Goal: Information Seeking & Learning: Learn about a topic

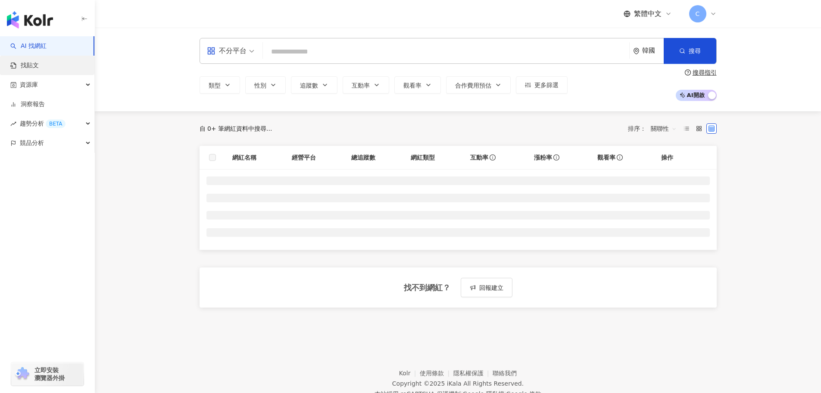
click at [39, 70] on link "找貼文" at bounding box center [24, 65] width 28 height 9
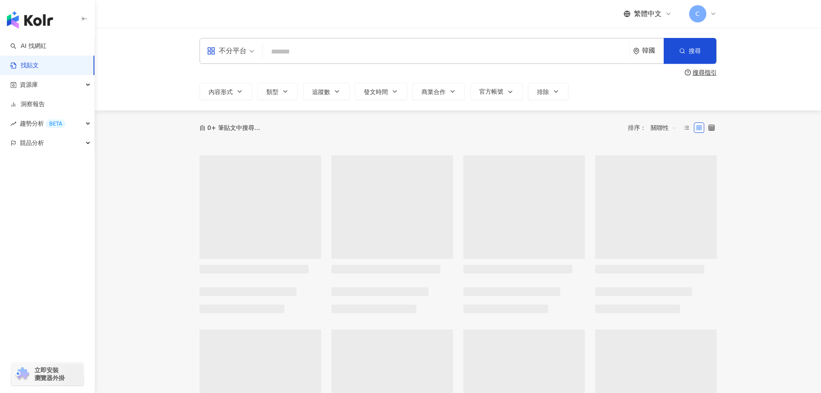
click at [239, 56] on div "不分平台" at bounding box center [227, 51] width 40 height 14
click at [236, 119] on div "YouTube" at bounding box center [233, 122] width 49 height 11
click at [329, 53] on input "search" at bounding box center [446, 51] width 359 height 19
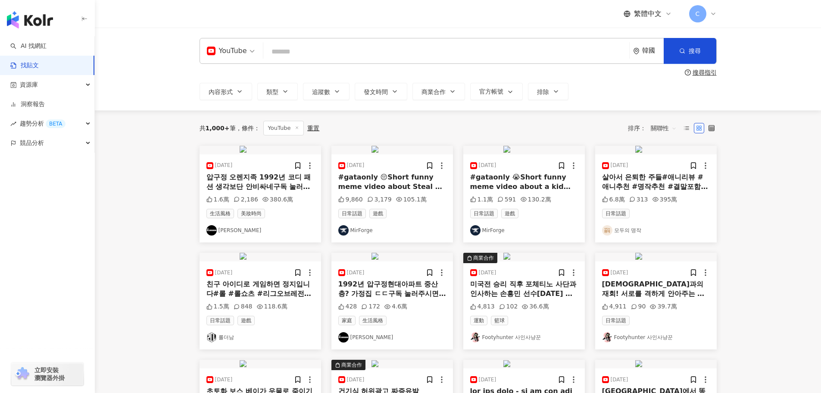
click at [638, 51] on icon "environment" at bounding box center [636, 51] width 6 height 6
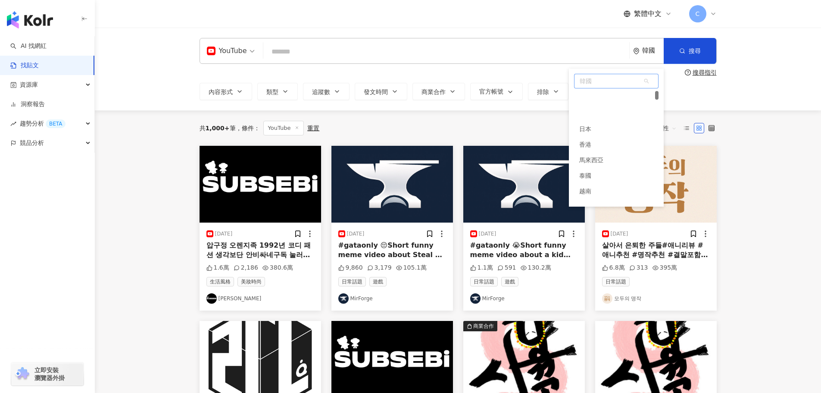
scroll to position [32, 0]
click at [601, 112] on div "香港" at bounding box center [616, 113] width 84 height 16
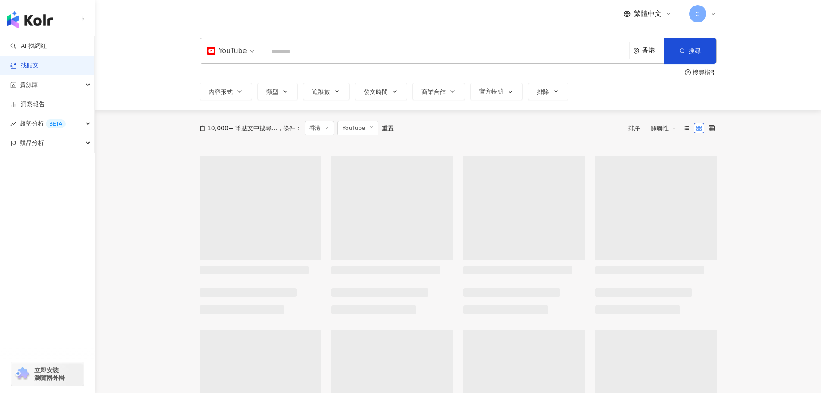
click at [561, 51] on input "search" at bounding box center [446, 51] width 359 height 19
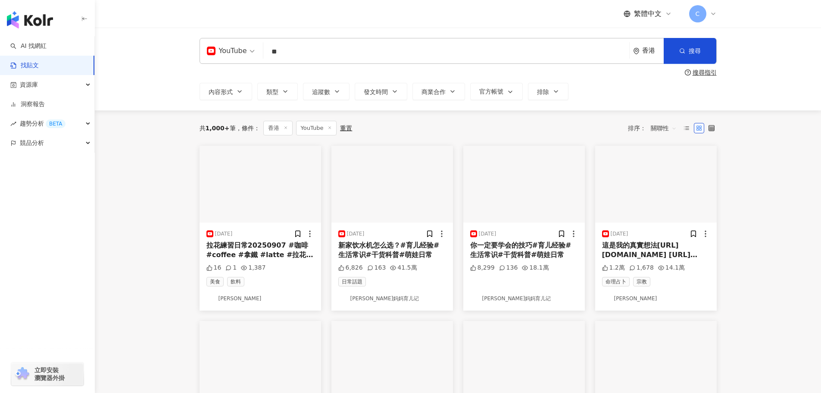
type input "**"
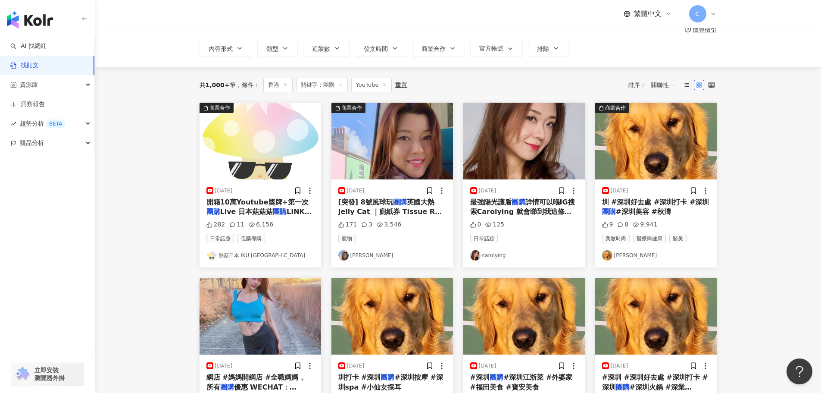
click at [254, 146] on img "button" at bounding box center [261, 141] width 122 height 77
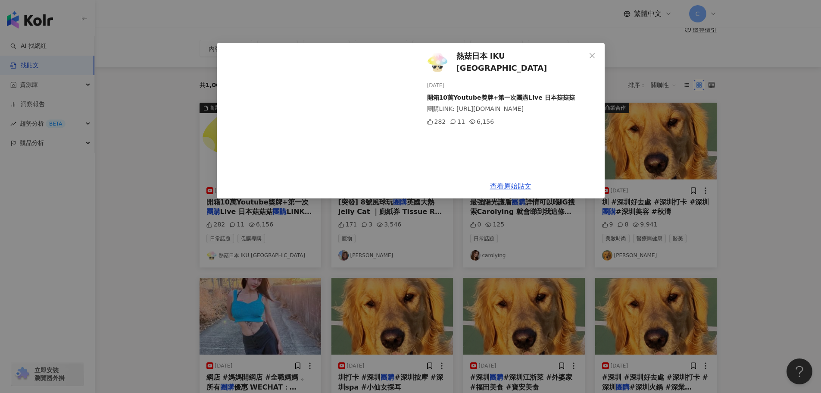
click at [471, 58] on span "熱菇日本 IKU JAPAN" at bounding box center [520, 62] width 129 height 25
click at [508, 182] on link "查看原始貼文" at bounding box center [510, 186] width 41 height 8
click at [229, 300] on div "熱菇日本 IKU JAPAN 2024/8/2 開箱10萬Youtube獎牌+第一次團購Live 日本菇菇菇 團購LINK: https://www.unis…" at bounding box center [410, 196] width 821 height 393
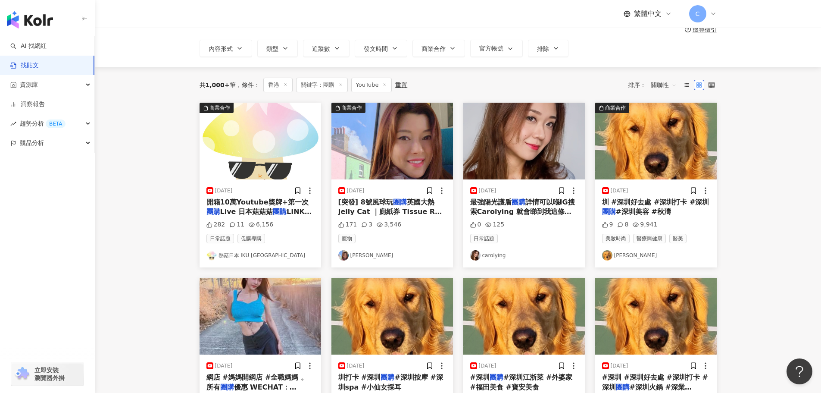
click at [400, 155] on img "button" at bounding box center [392, 141] width 122 height 77
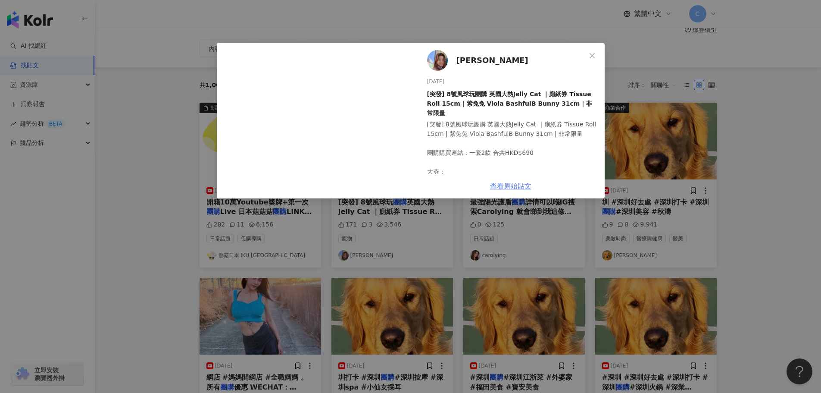
click at [510, 186] on link "查看原始貼文" at bounding box center [510, 186] width 41 height 8
click at [626, 232] on div "梁芷珊 Canny Leung 2024/11/14 [突發] 8號風球玩團購 英國大熱Jelly Cat ｜廁紙券 Tissue Roll 15cm | 紫…" at bounding box center [410, 196] width 821 height 393
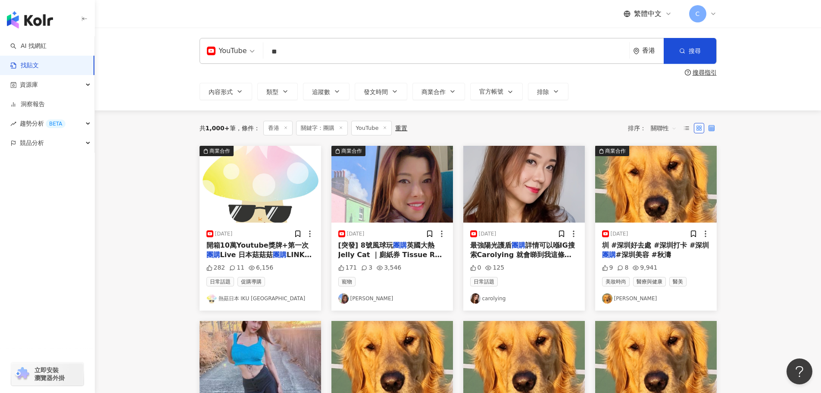
click at [709, 128] on icon at bounding box center [712, 128] width 6 height 6
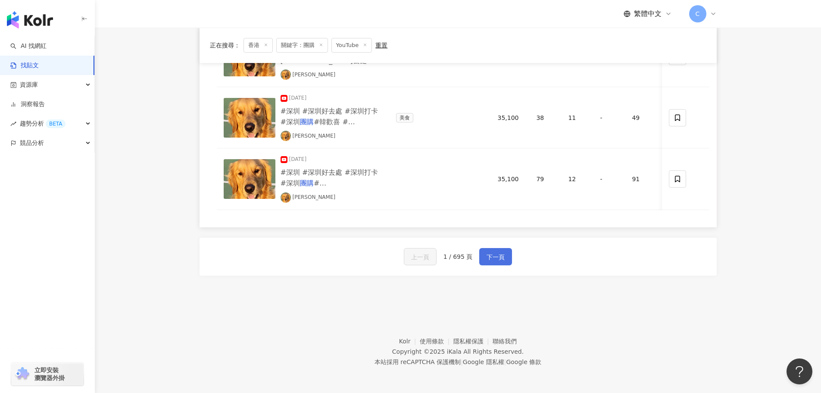
click at [502, 258] on span "下一頁" at bounding box center [496, 257] width 18 height 10
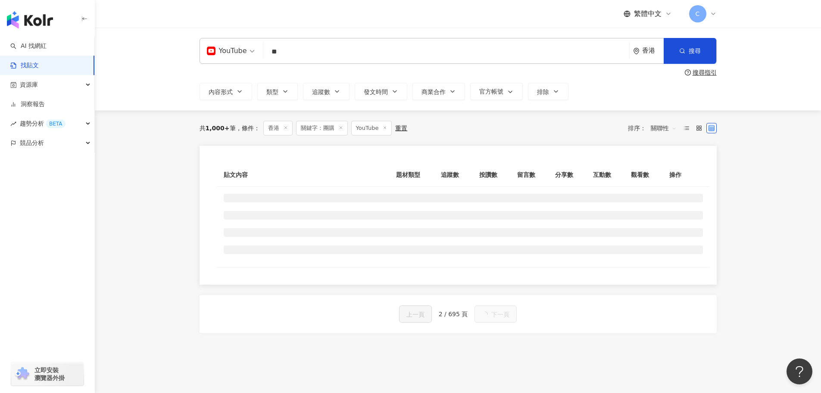
click at [661, 129] on span "關聯性" at bounding box center [664, 128] width 26 height 14
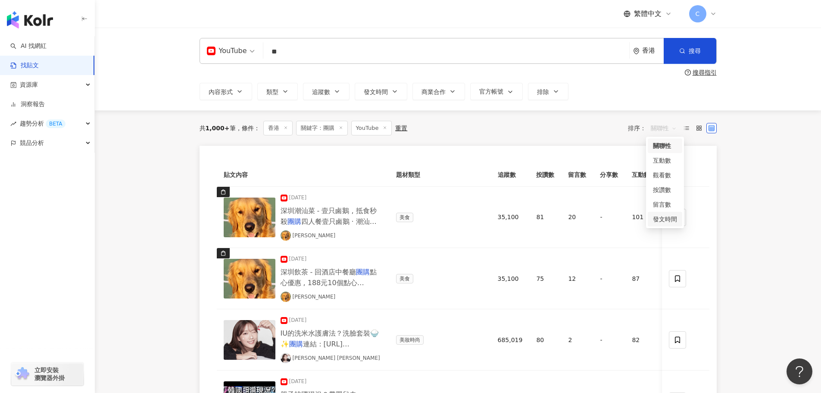
click at [661, 222] on div "發文時間" at bounding box center [665, 218] width 24 height 9
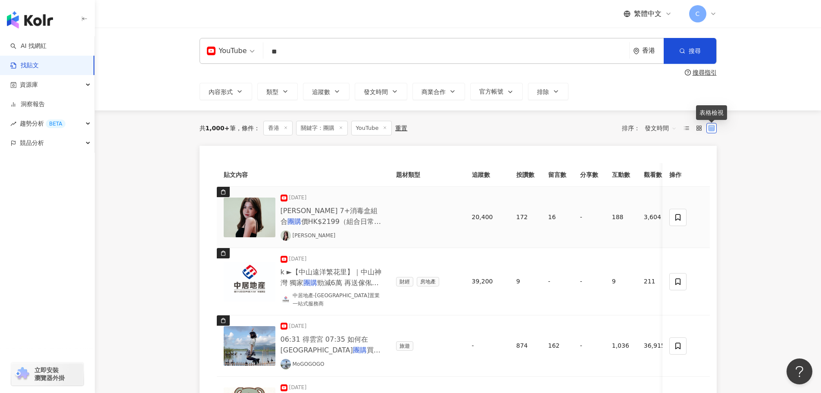
click at [712, 128] on icon at bounding box center [712, 128] width 6 height 6
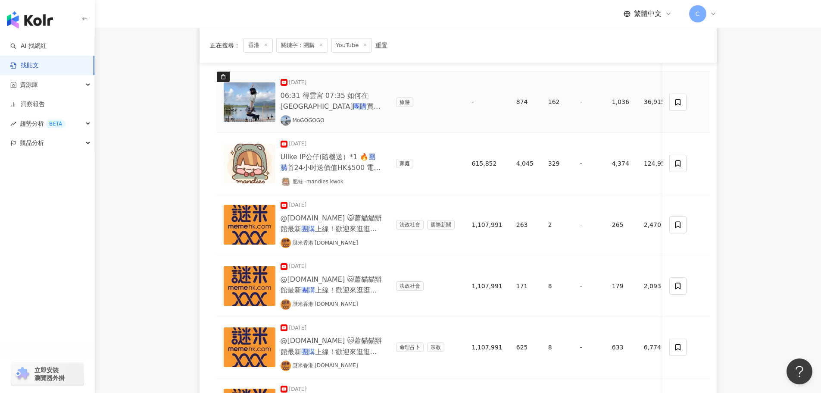
scroll to position [259, 0]
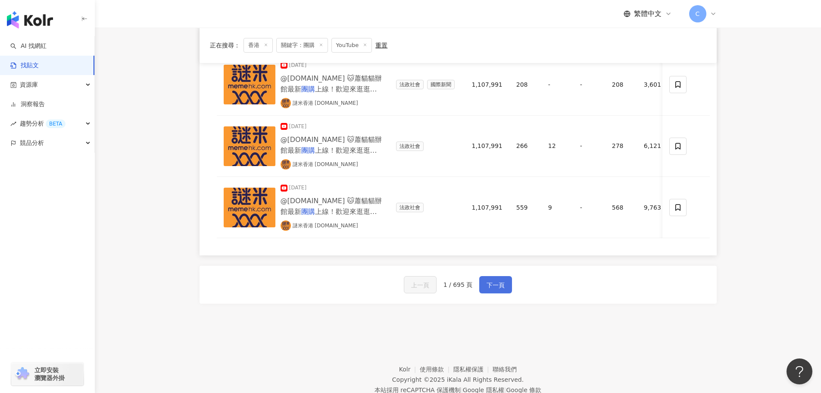
click at [488, 283] on span "下一頁" at bounding box center [496, 285] width 18 height 10
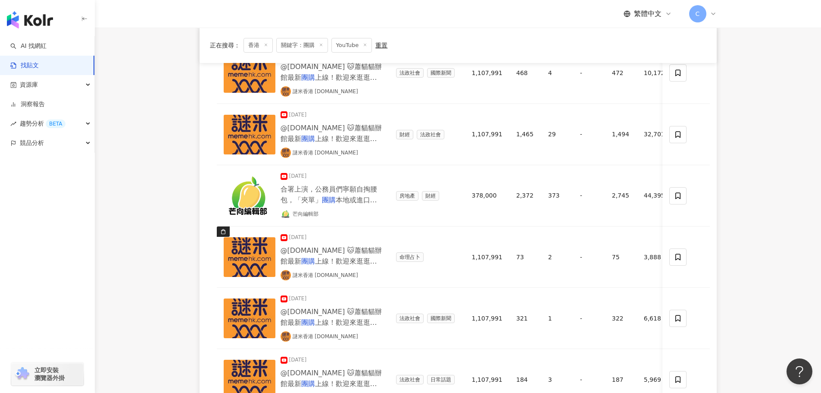
scroll to position [431, 0]
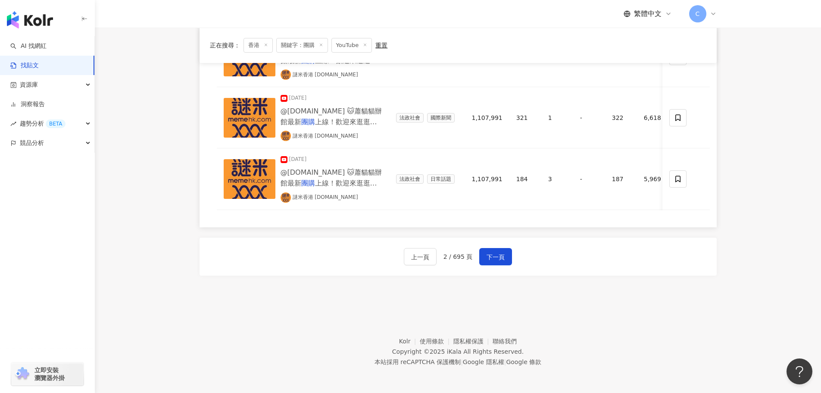
click at [493, 274] on div "上一頁 2 / 695 頁 下一頁" at bounding box center [458, 257] width 517 height 38
click at [495, 263] on button "下一頁" at bounding box center [495, 256] width 33 height 17
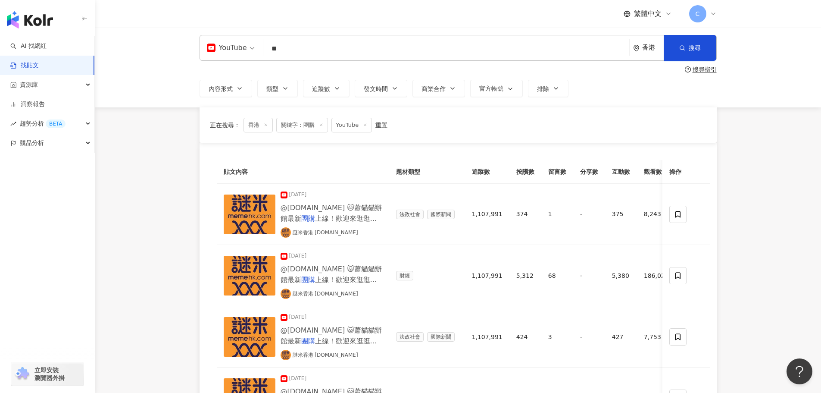
scroll to position [0, 0]
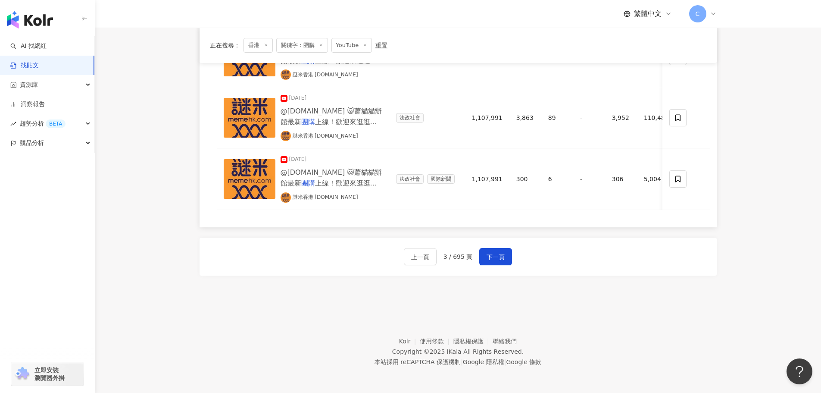
click at [513, 240] on div "上一頁 3 / 695 頁 下一頁" at bounding box center [458, 257] width 517 height 38
click at [498, 255] on span "下一頁" at bounding box center [496, 257] width 18 height 10
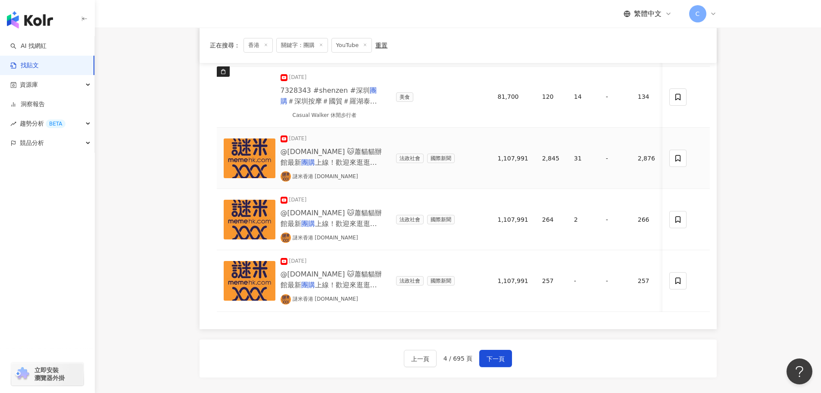
scroll to position [719, 0]
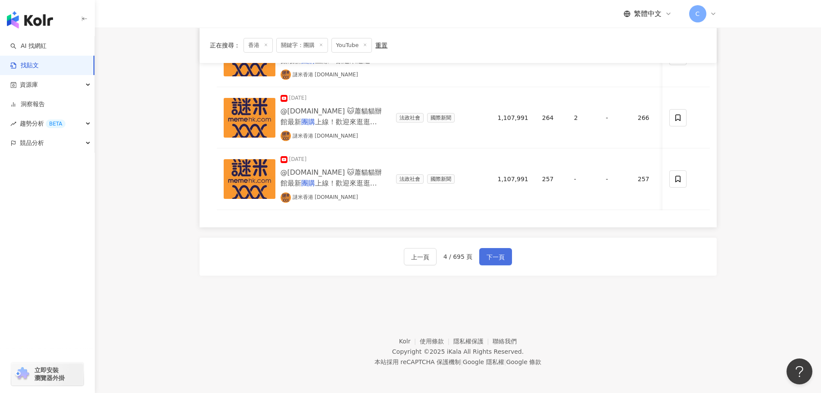
click at [499, 252] on span "下一頁" at bounding box center [496, 257] width 18 height 10
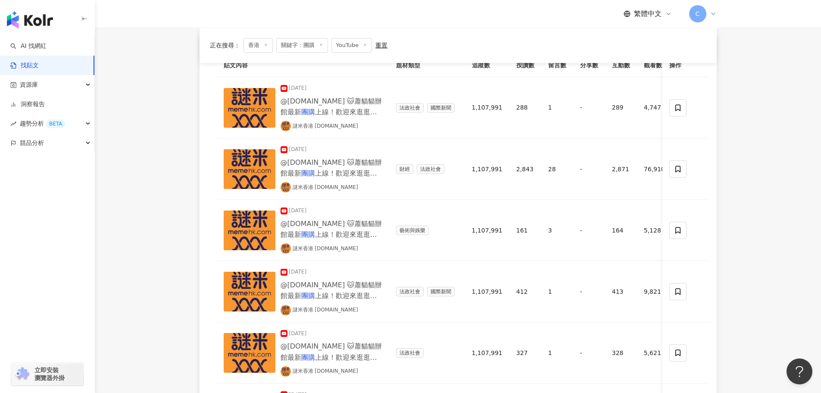
scroll to position [0, 0]
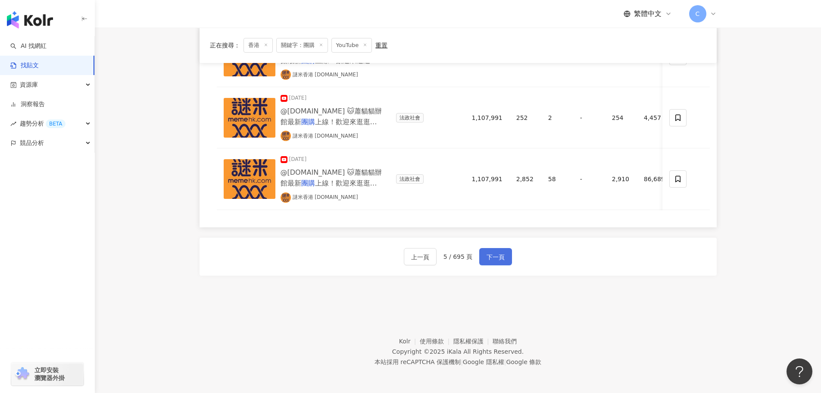
click at [502, 263] on button "下一頁" at bounding box center [495, 256] width 33 height 17
click at [508, 257] on button "下一頁" at bounding box center [495, 256] width 33 height 17
click at [508, 258] on button "下一頁" at bounding box center [495, 256] width 33 height 17
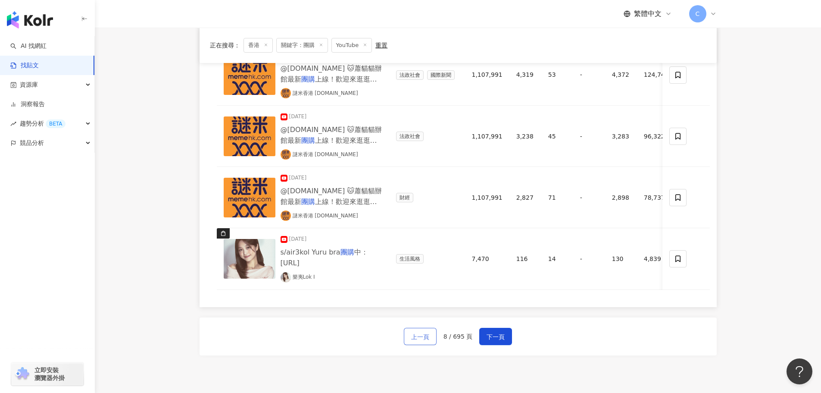
scroll to position [719, 0]
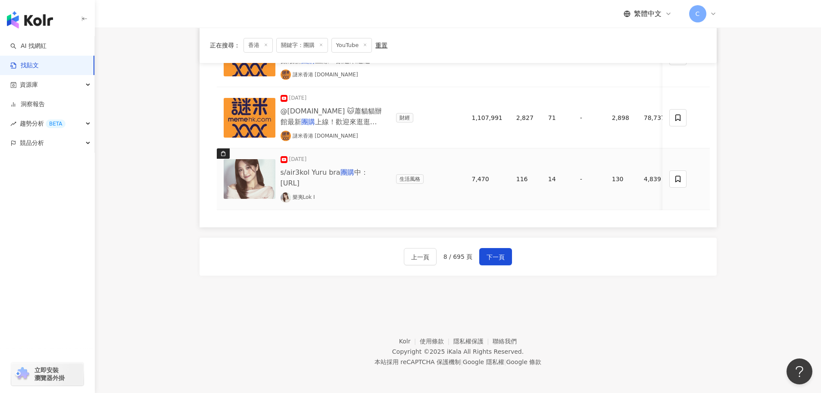
click at [266, 176] on img at bounding box center [250, 179] width 52 height 40
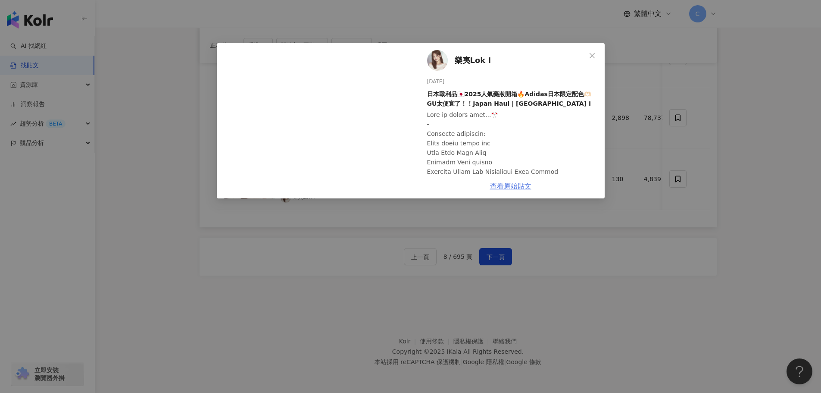
click at [509, 186] on link "查看原始貼文" at bounding box center [510, 186] width 41 height 8
click at [653, 77] on div "樂夷Lok I 2025/8/2 日本戰利品🇯🇵2025人氣藥妝開箱🔥Adidas日本限定配色🫶🏻GU太便宜了！！Japan Haul | 樂夷 Lok I …" at bounding box center [410, 196] width 821 height 393
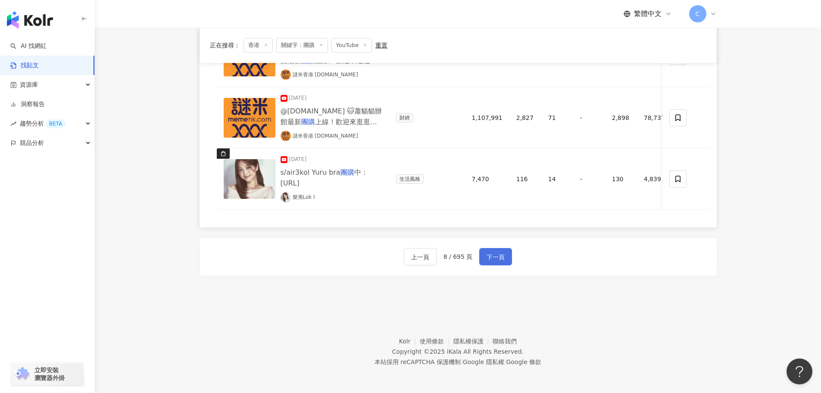
click at [502, 258] on span "下一頁" at bounding box center [496, 257] width 18 height 10
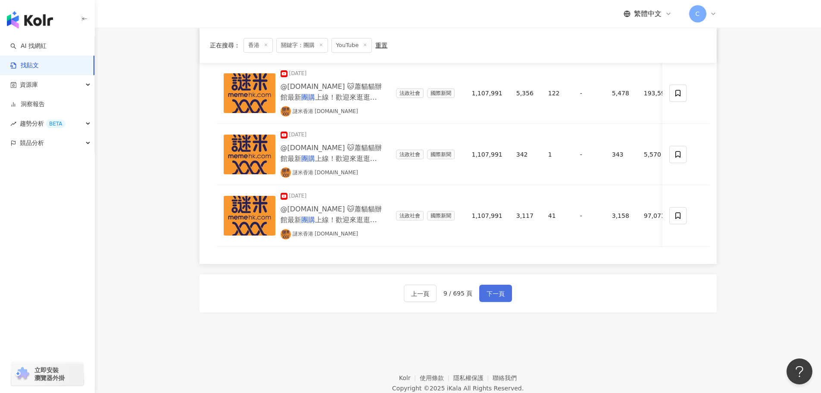
click at [500, 295] on span "下一頁" at bounding box center [496, 293] width 18 height 10
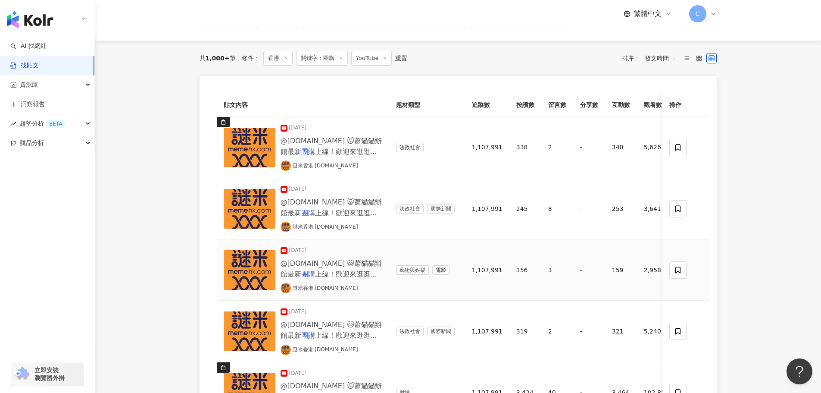
scroll to position [0, 0]
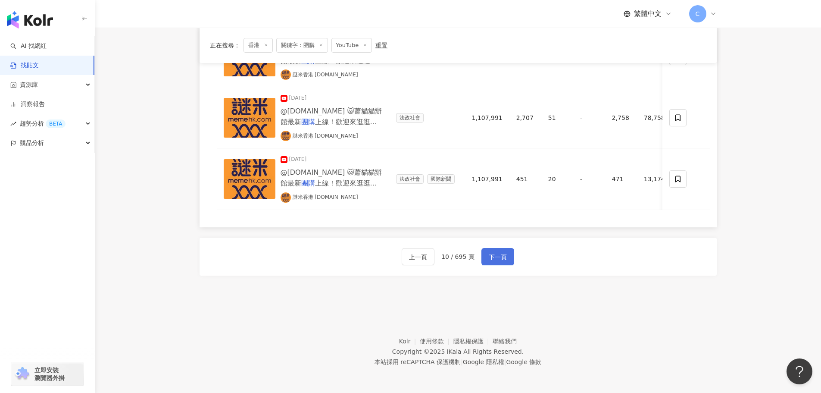
click at [499, 257] on span "下一頁" at bounding box center [498, 257] width 18 height 10
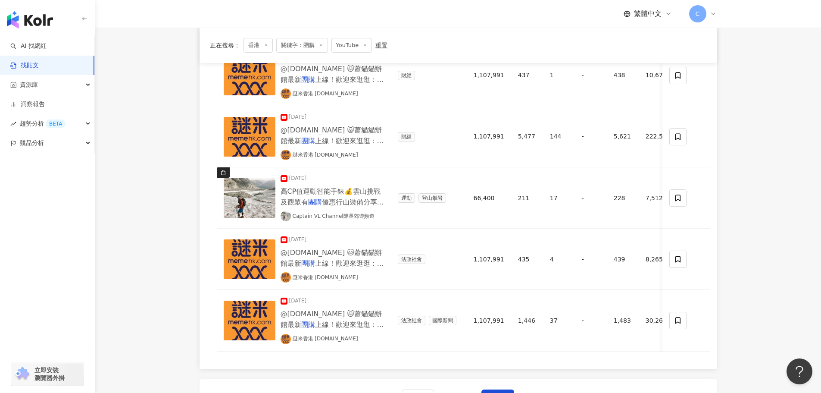
scroll to position [690, 0]
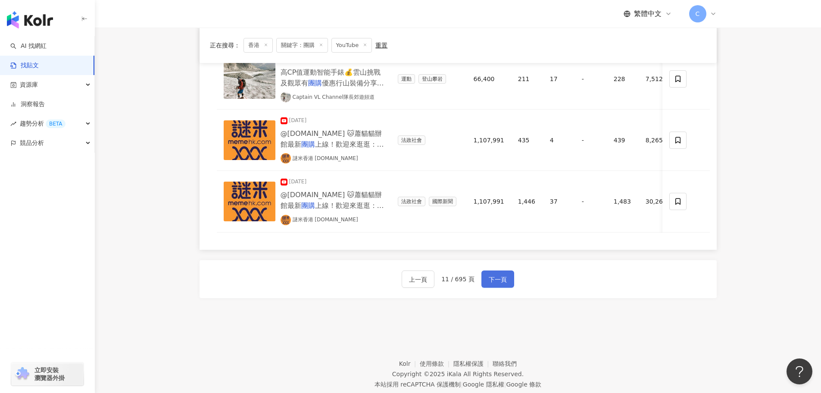
click at [495, 285] on span "下一頁" at bounding box center [498, 279] width 18 height 10
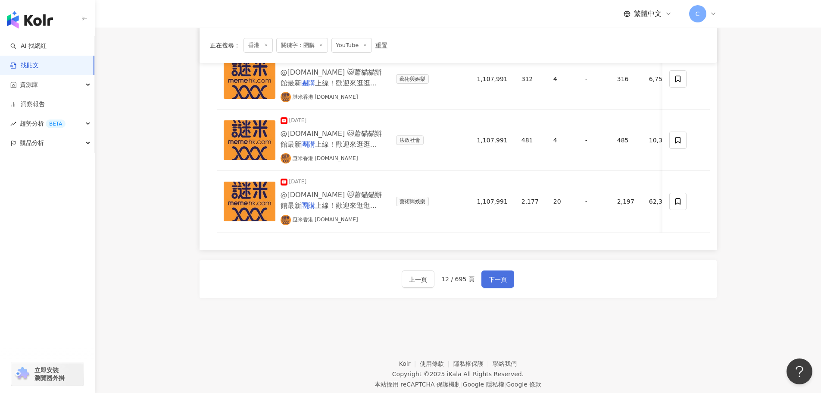
click at [494, 278] on button "下一頁" at bounding box center [497, 278] width 33 height 17
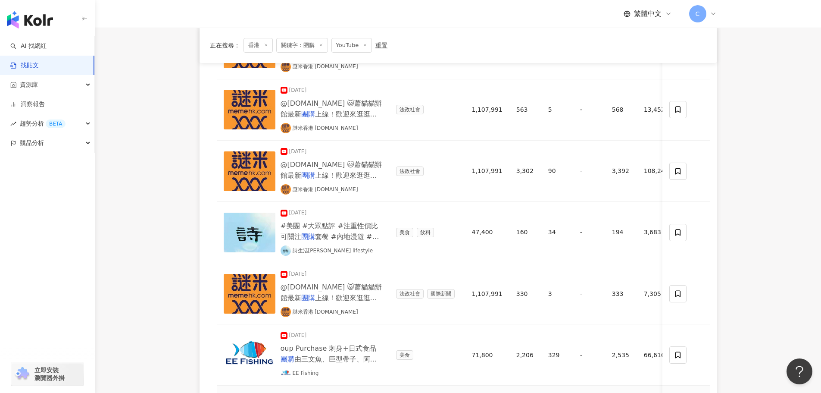
scroll to position [474, 0]
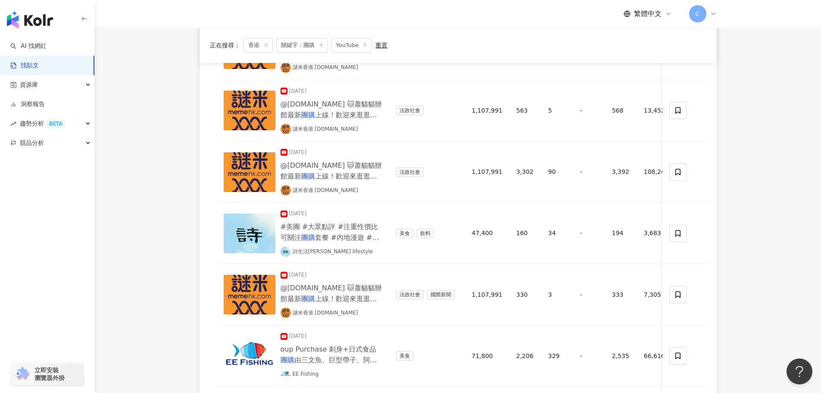
drag, startPoint x: 190, startPoint y: 156, endPoint x: 196, endPoint y: 153, distance: 6.7
click at [189, 155] on div "正在搜尋 ： 香港 關鍵字：團購 YouTube 重置 排序： 發文時間 貼文內容 題材類型 追蹤數 按讚數 留言數 分享數 互動數 觀看數 操作 2025/…" at bounding box center [458, 85] width 552 height 899
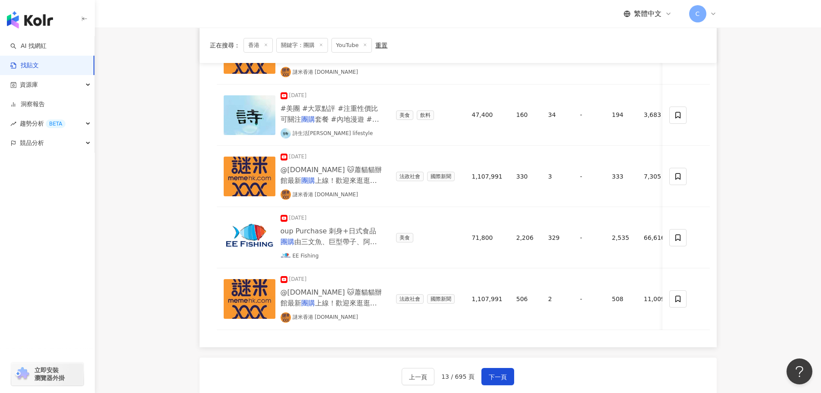
scroll to position [647, 0]
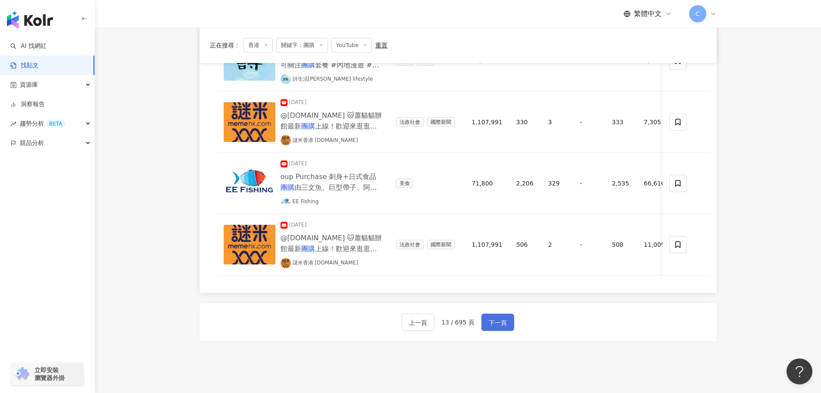
click at [508, 331] on button "下一頁" at bounding box center [497, 321] width 33 height 17
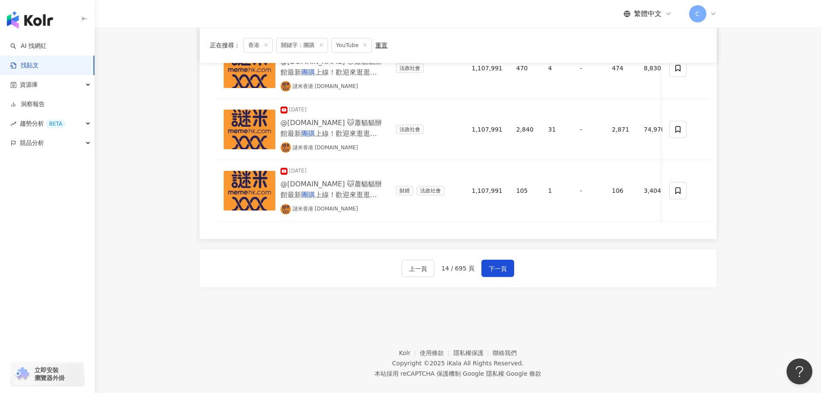
scroll to position [719, 0]
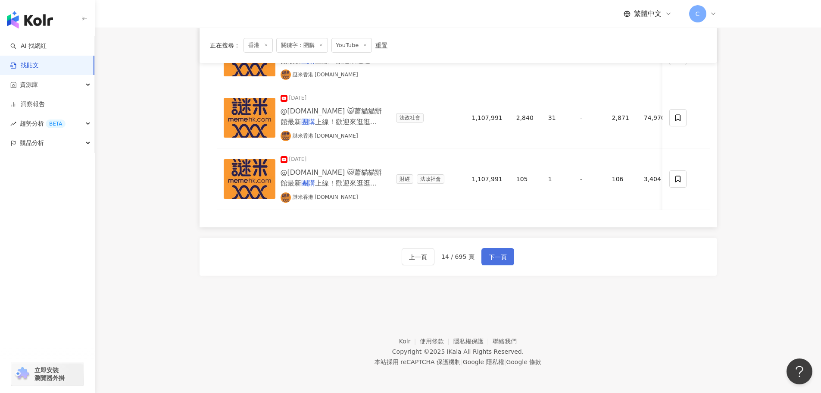
click at [489, 257] on span "下一頁" at bounding box center [498, 257] width 18 height 10
click at [505, 256] on span "下一頁" at bounding box center [498, 257] width 18 height 10
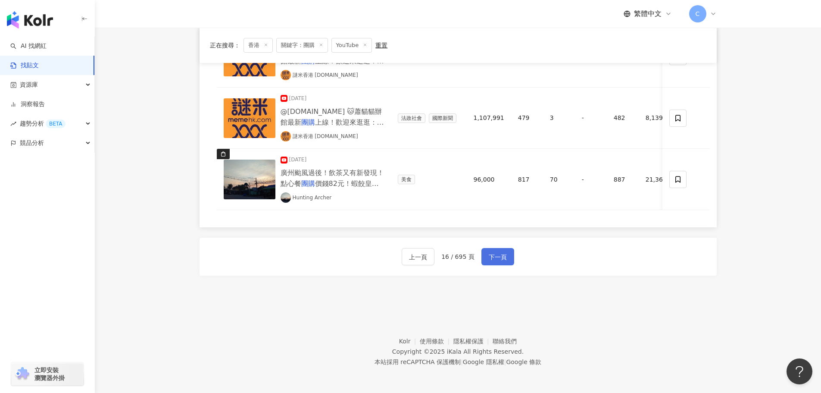
click at [506, 257] on button "下一頁" at bounding box center [497, 256] width 33 height 17
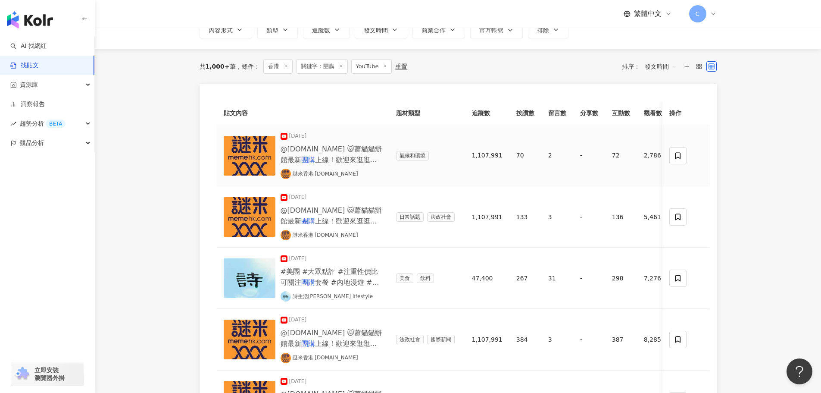
scroll to position [0, 0]
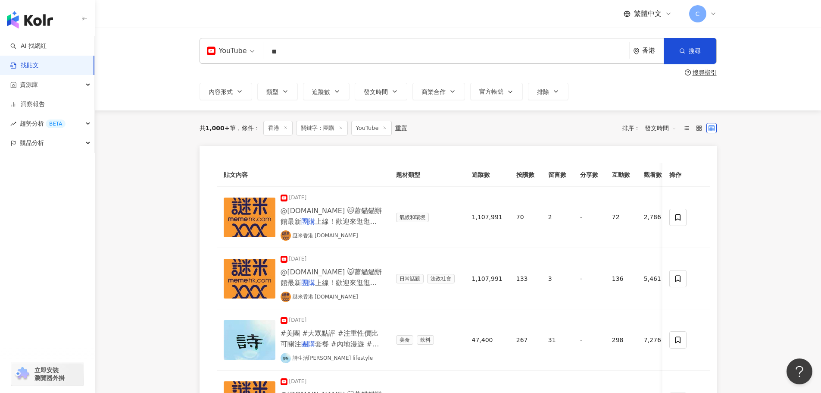
click at [657, 128] on span "發文時間" at bounding box center [661, 128] width 32 height 14
click at [236, 55] on div "YouTube" at bounding box center [227, 51] width 40 height 14
click at [236, 73] on div "不分平台" at bounding box center [233, 74] width 49 height 11
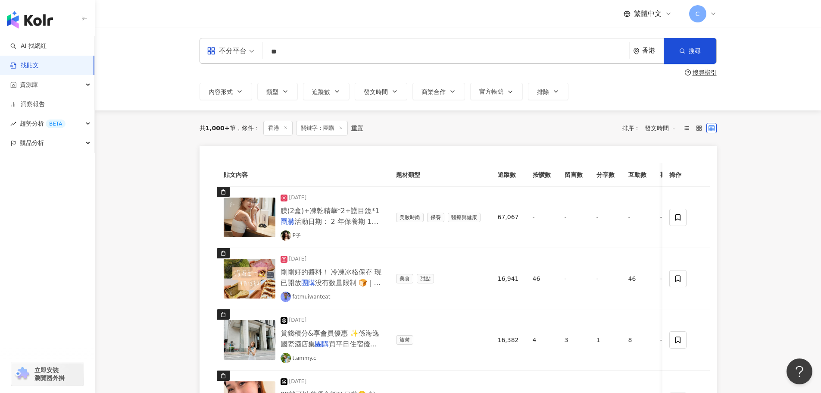
click at [649, 133] on span "發文時間" at bounding box center [661, 128] width 32 height 14
click at [659, 162] on div "互動數" at bounding box center [661, 160] width 28 height 9
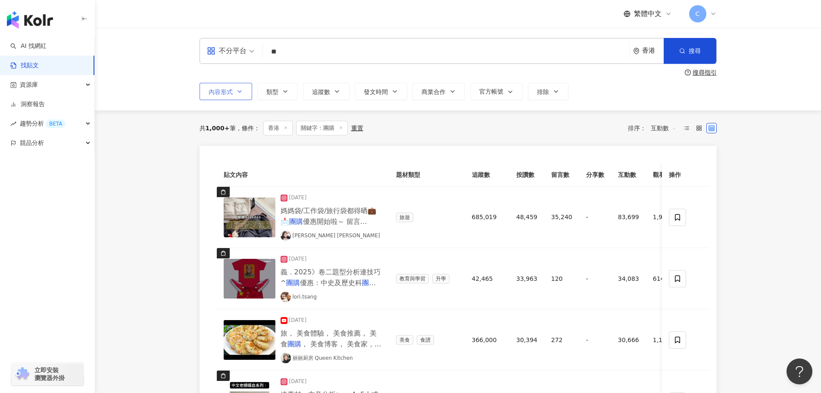
click at [213, 92] on span "內容形式" at bounding box center [221, 91] width 24 height 7
click at [284, 95] on button "類型" at bounding box center [277, 91] width 41 height 17
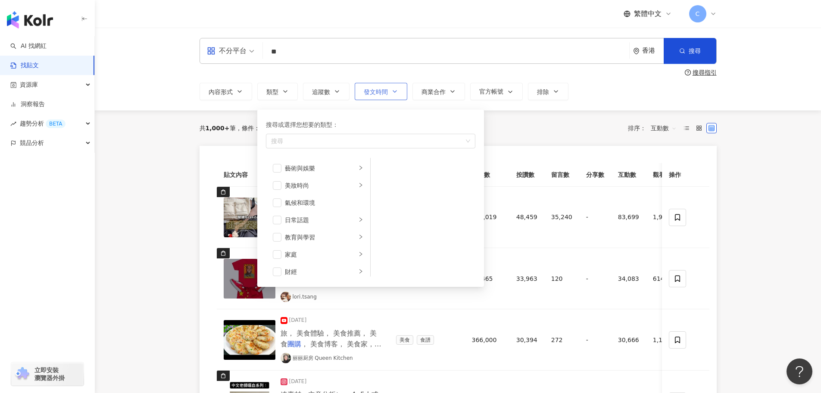
click at [369, 94] on span "發文時間" at bounding box center [376, 91] width 24 height 7
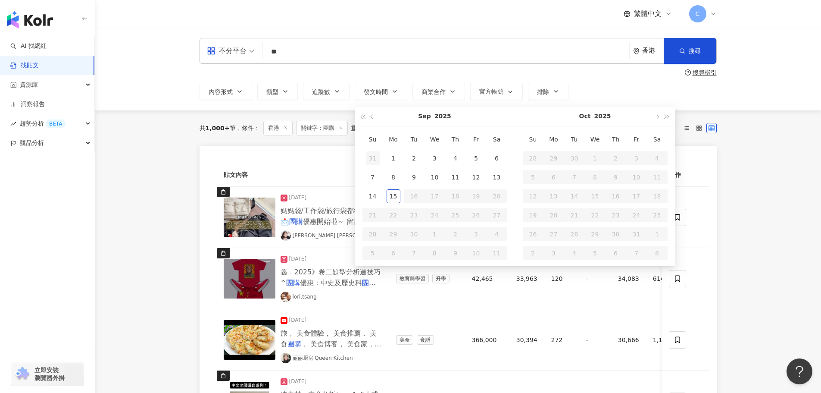
type input "**********"
click at [396, 162] on div "1" at bounding box center [394, 158] width 14 height 14
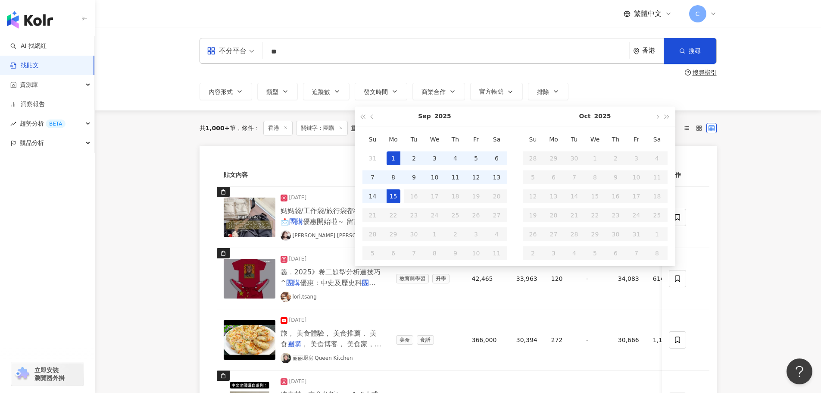
click at [388, 201] on div "15" at bounding box center [394, 196] width 14 height 14
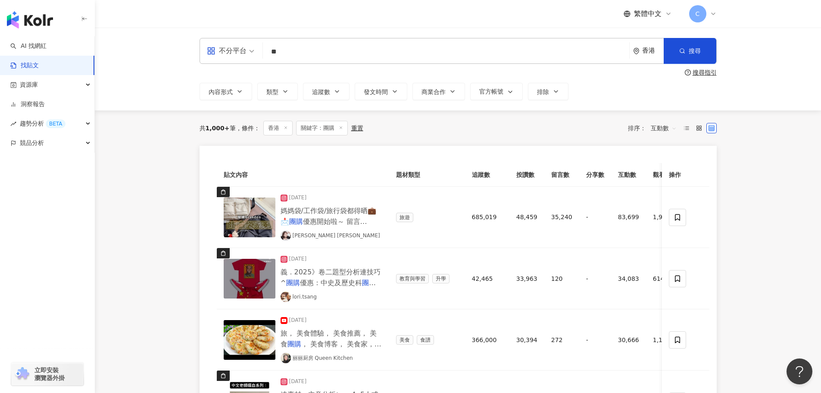
type input "**********"
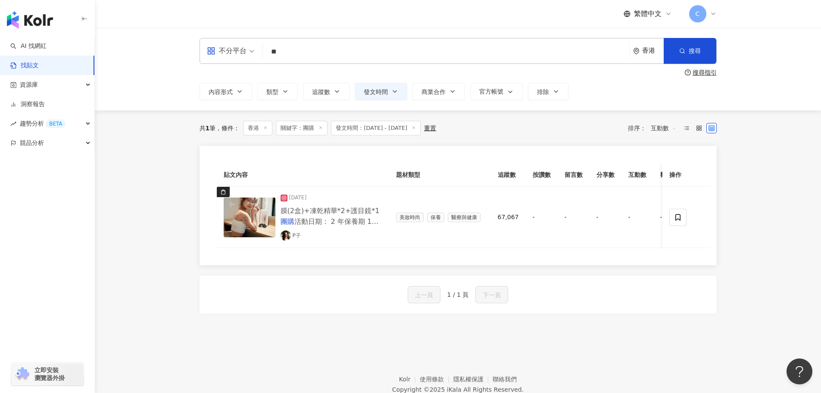
click at [421, 127] on span "發文時間：2025/9/1 - 2025/9/15" at bounding box center [376, 128] width 90 height 15
click at [416, 128] on icon at bounding box center [414, 127] width 4 height 4
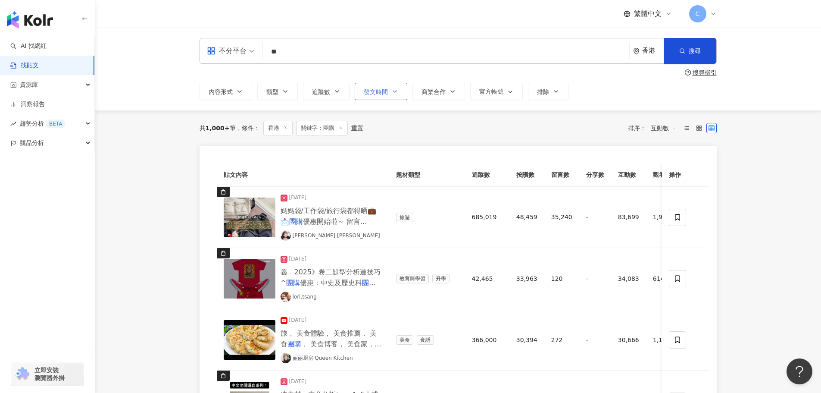
click at [394, 90] on icon "button" at bounding box center [394, 91] width 7 height 7
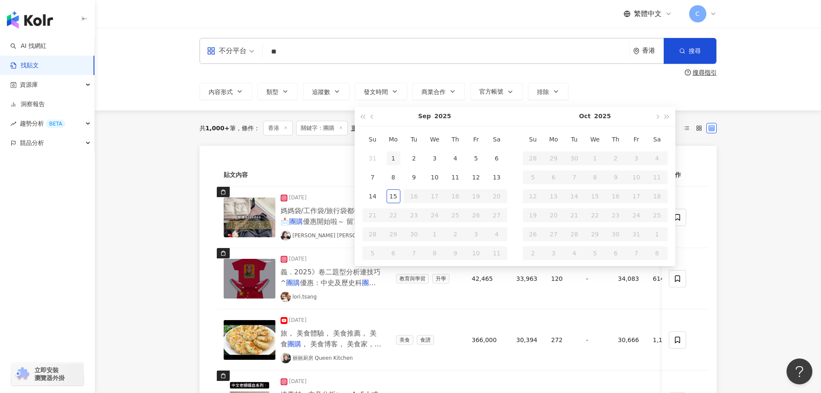
type input "**********"
click at [376, 115] on button "button" at bounding box center [372, 115] width 9 height 19
type input "**********"
click at [378, 117] on div "Aug 2025" at bounding box center [434, 115] width 115 height 19
click at [372, 116] on span "button" at bounding box center [372, 116] width 4 height 4
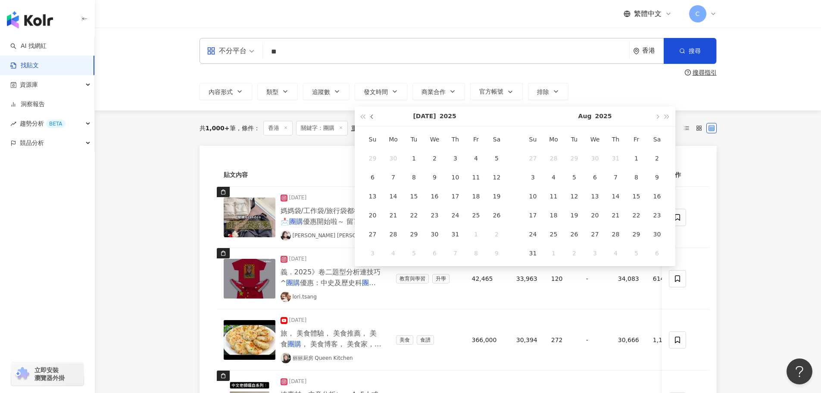
click at [372, 116] on span "button" at bounding box center [372, 116] width 4 height 4
type input "**********"
click at [375, 118] on button "button" at bounding box center [372, 115] width 9 height 19
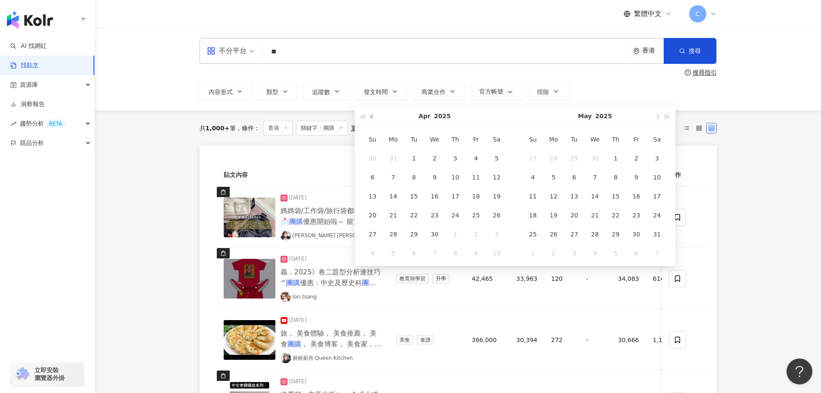
click at [375, 118] on button "button" at bounding box center [372, 115] width 9 height 19
type input "**********"
drag, startPoint x: 436, startPoint y: 157, endPoint x: 443, endPoint y: 157, distance: 6.9
click at [437, 157] on div "1" at bounding box center [435, 158] width 14 height 14
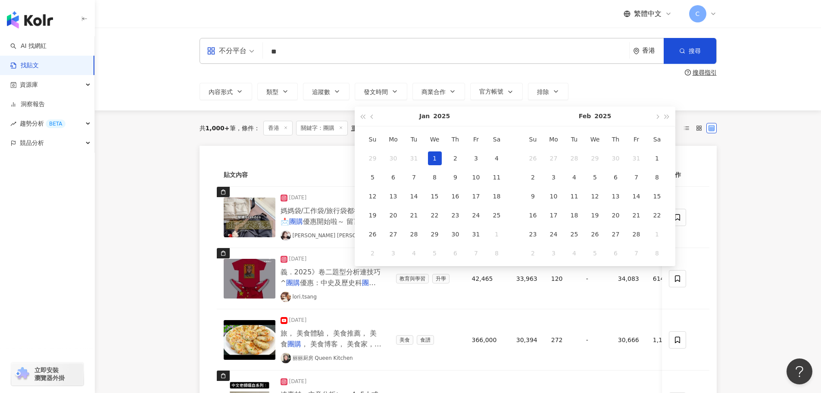
type input "**********"
click at [657, 119] on span "button" at bounding box center [657, 116] width 4 height 4
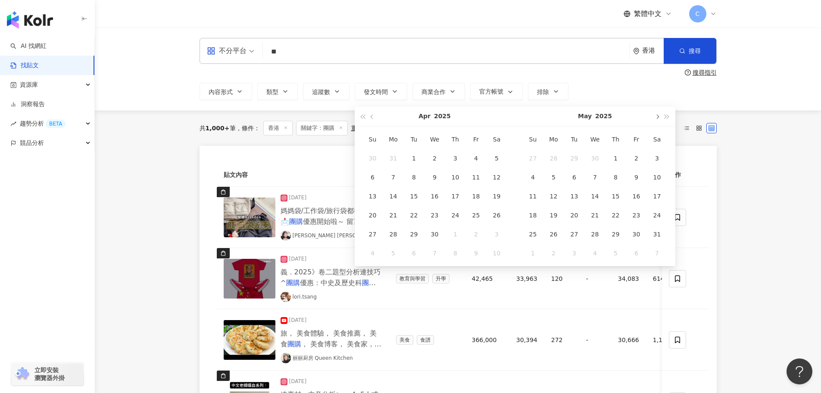
click at [657, 119] on span "button" at bounding box center [657, 116] width 4 height 4
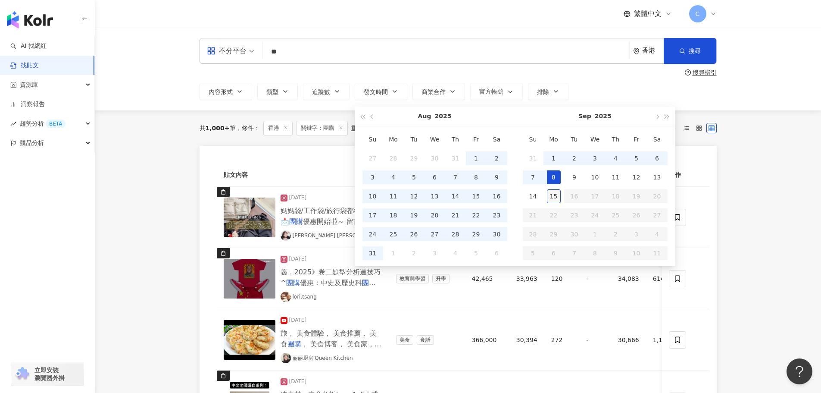
click at [553, 193] on div "15" at bounding box center [554, 196] width 14 height 14
type input "**********"
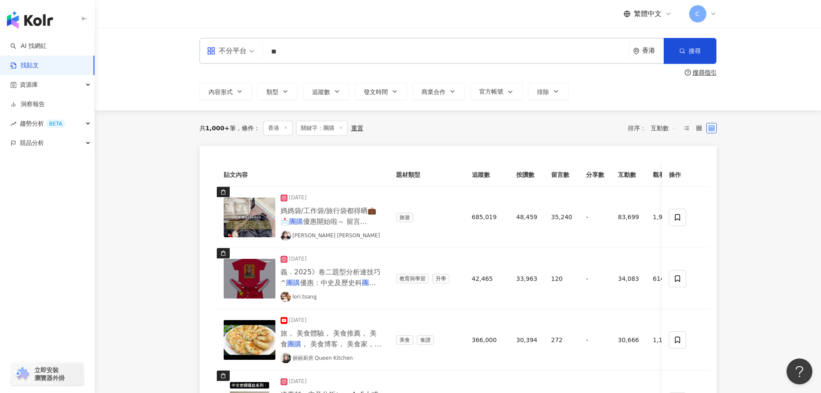
type input "**********"
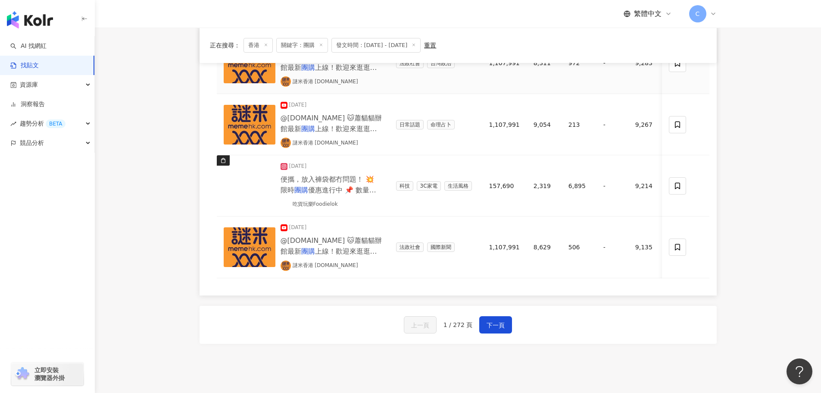
scroll to position [647, 0]
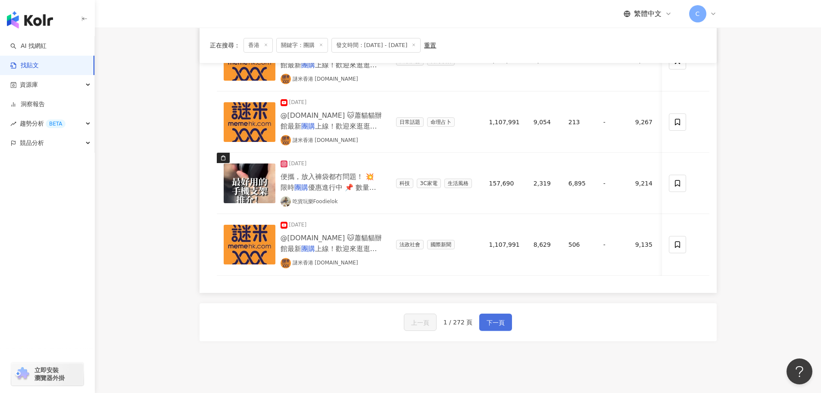
click at [488, 322] on button "下一頁" at bounding box center [495, 321] width 33 height 17
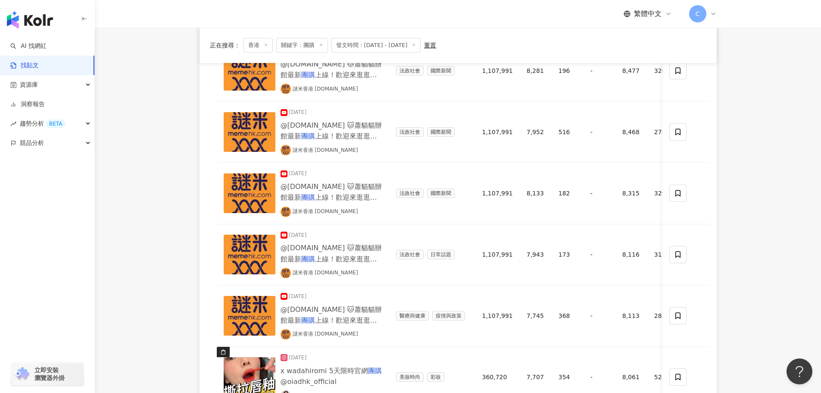
scroll to position [216, 0]
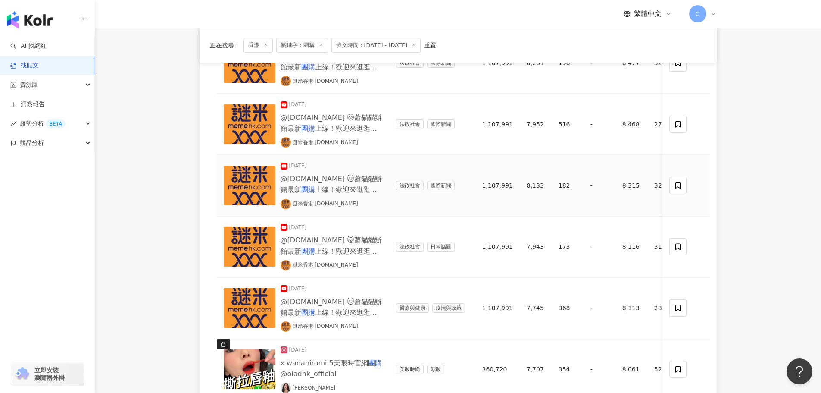
click at [231, 184] on img at bounding box center [250, 186] width 52 height 40
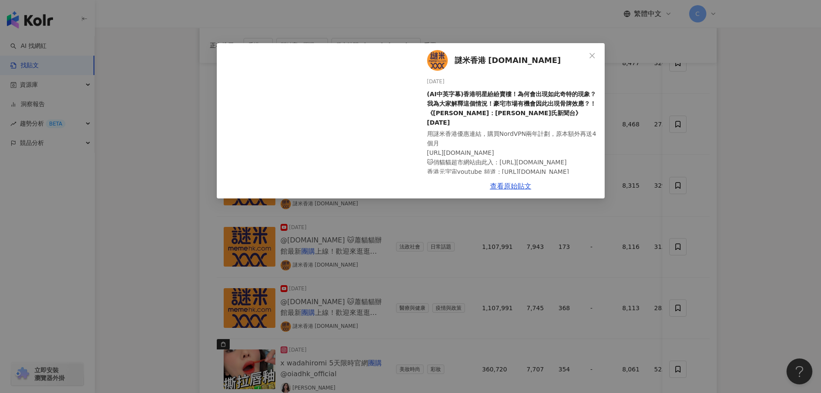
click at [696, 183] on div "謎米香港 memehk.com 2025/6/29 (AI中英字幕)香港明星紛紛賣樓！為何會出現如此奇特的現象？我為大家解釋這個情況！豪宅市場有機會因此出現骨…" at bounding box center [410, 196] width 821 height 393
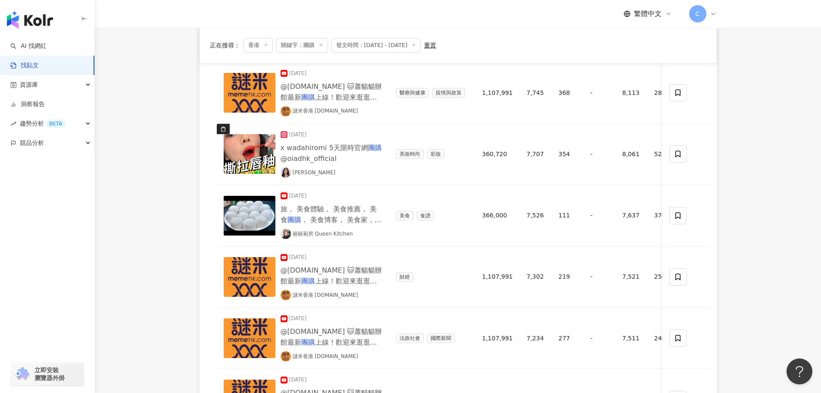
scroll to position [431, 0]
click at [251, 161] on img at bounding box center [250, 154] width 52 height 40
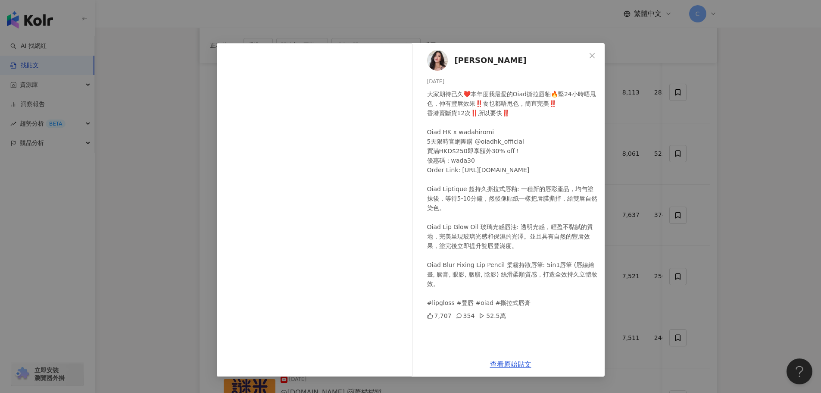
click at [173, 136] on div "HIROMI 2025/7/24 大家期待已久❤️本年度我最愛的Oiad撕拉唇釉🔥堅24小時唔甩色，仲有豐唇效果‼️食乜都唔甩色，簡直完美‼️ 香港賣斷貨12…" at bounding box center [410, 196] width 821 height 393
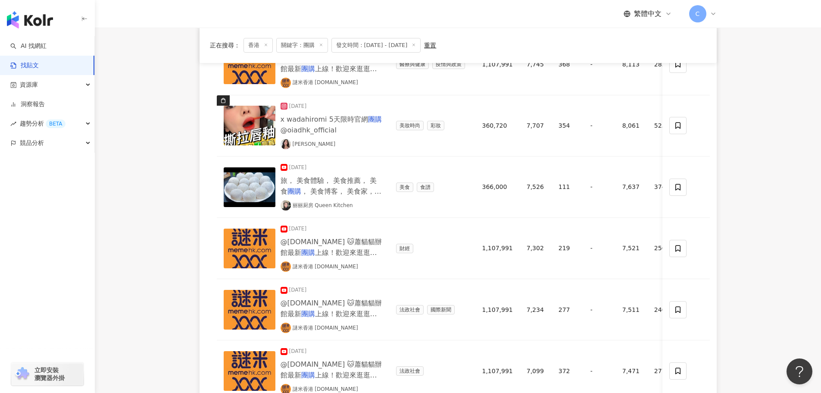
scroll to position [474, 0]
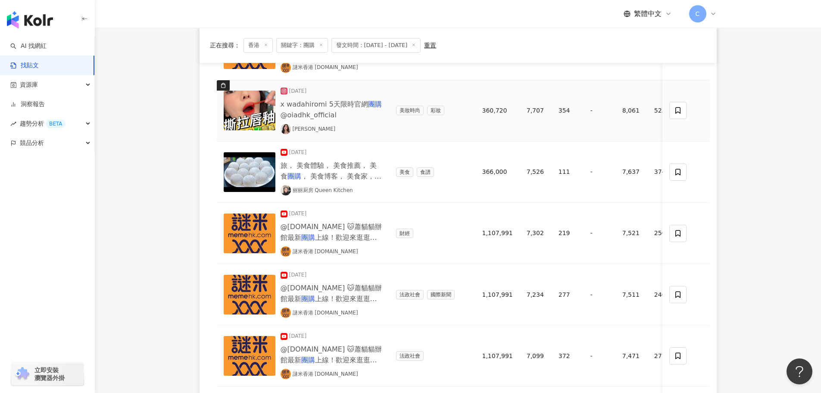
click at [235, 108] on img at bounding box center [250, 111] width 52 height 40
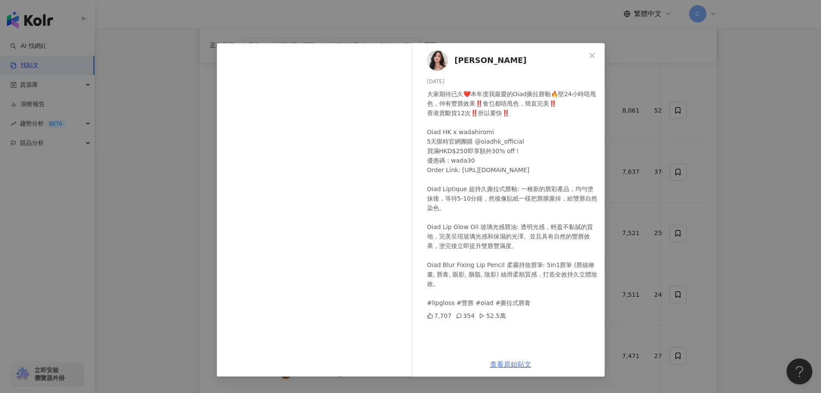
click at [521, 361] on link "查看原始貼文" at bounding box center [510, 364] width 41 height 8
click at [657, 131] on div "HIROMI 2025/7/24 大家期待已久❤️本年度我最愛的Oiad撕拉唇釉🔥堅24小時唔甩色，仲有豐唇效果‼️食乜都唔甩色，簡直完美‼️ 香港賣斷貨12…" at bounding box center [410, 196] width 821 height 393
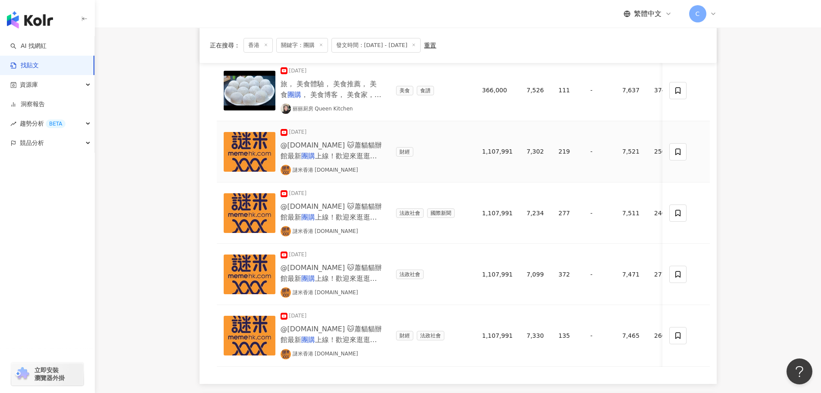
scroll to position [690, 0]
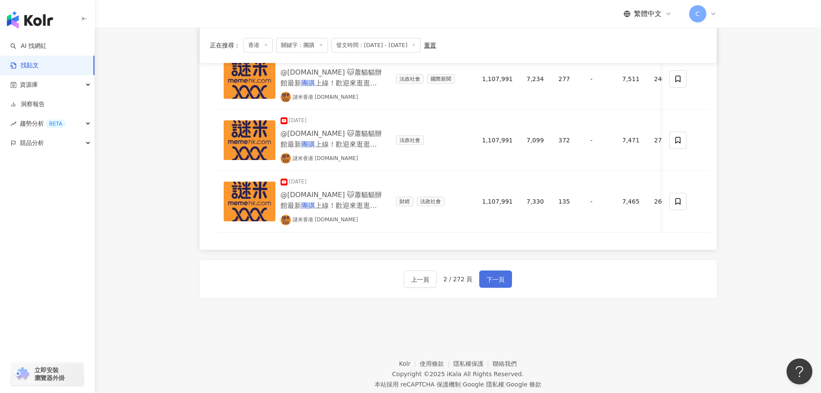
click at [500, 281] on span "下一頁" at bounding box center [496, 279] width 18 height 10
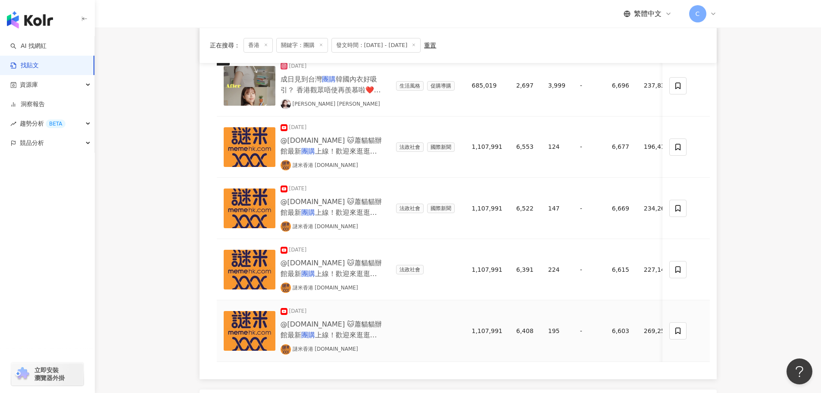
scroll to position [719, 0]
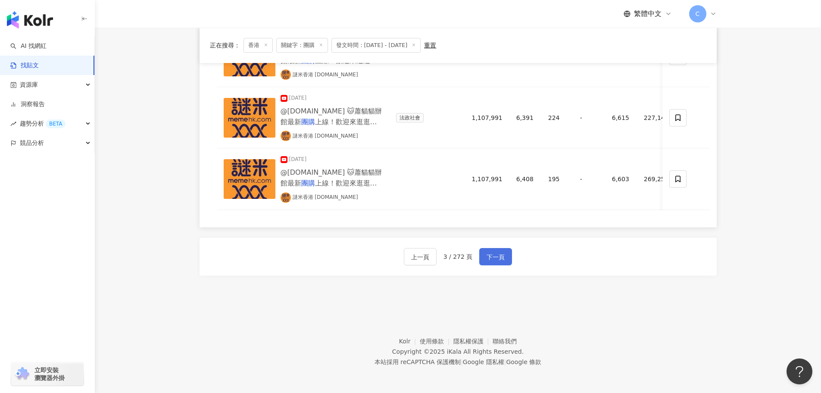
click at [503, 264] on div "上一頁 3 / 272 頁 下一頁" at bounding box center [458, 257] width 517 height 38
click at [502, 260] on span "下一頁" at bounding box center [496, 257] width 18 height 10
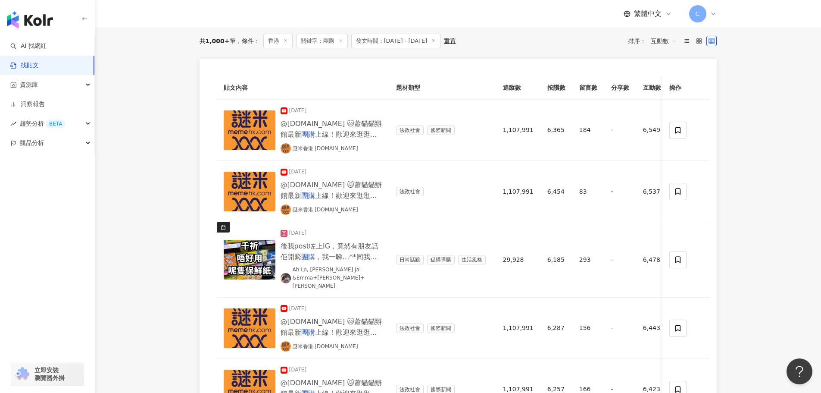
scroll to position [72, 0]
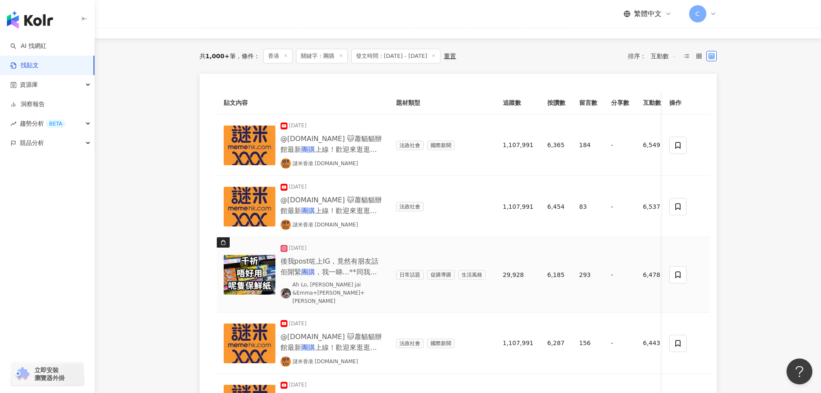
click at [238, 270] on img at bounding box center [250, 275] width 52 height 40
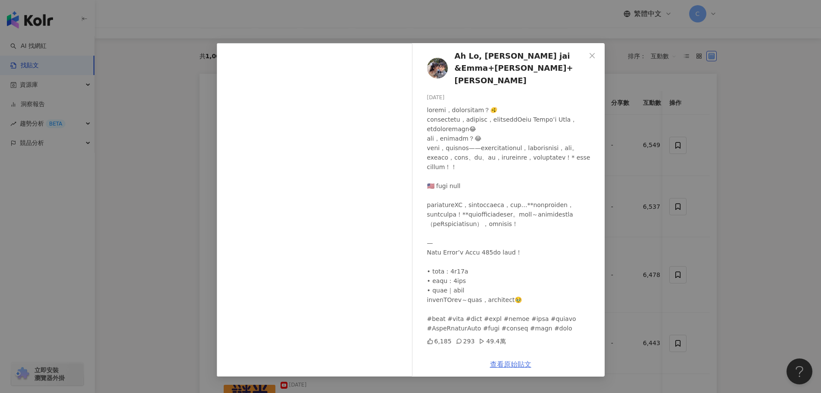
click at [507, 362] on link "查看原始貼文" at bounding box center [510, 364] width 41 height 8
click at [662, 261] on div "Ah Lo, Po jai &Emma+Cody+Luna 2025/5/8 6,185 293 49.4萬 查看原始貼文" at bounding box center [410, 196] width 821 height 393
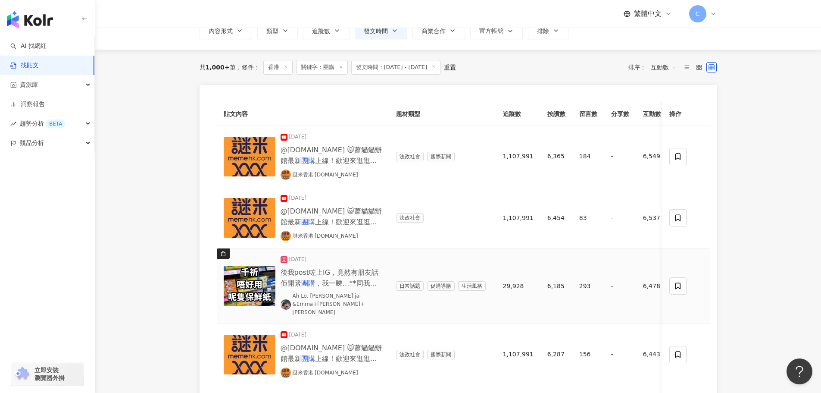
scroll to position [0, 0]
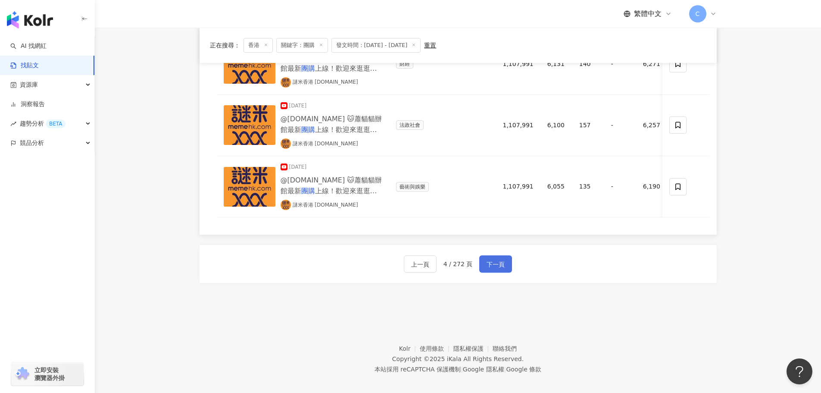
click at [493, 259] on span "下一頁" at bounding box center [496, 264] width 18 height 10
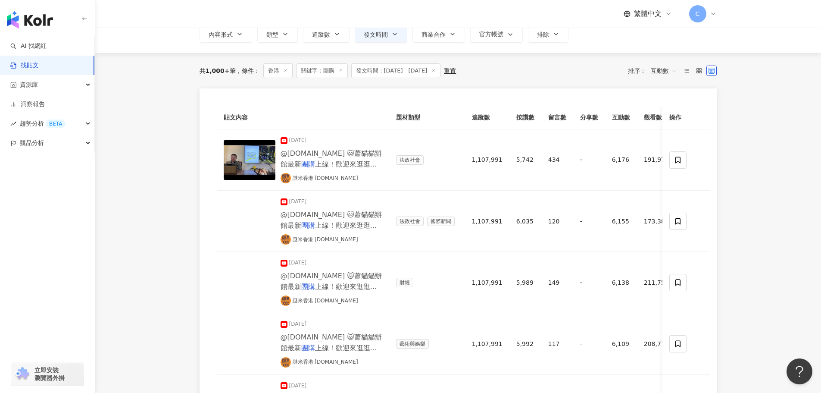
scroll to position [719, 0]
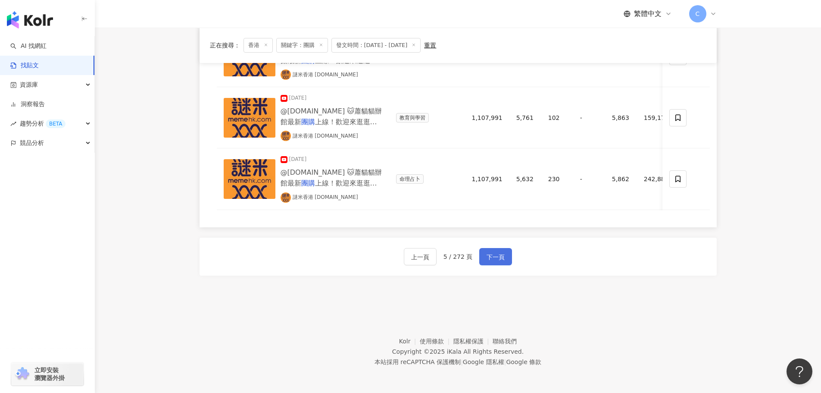
click at [494, 261] on span "下一頁" at bounding box center [496, 257] width 18 height 10
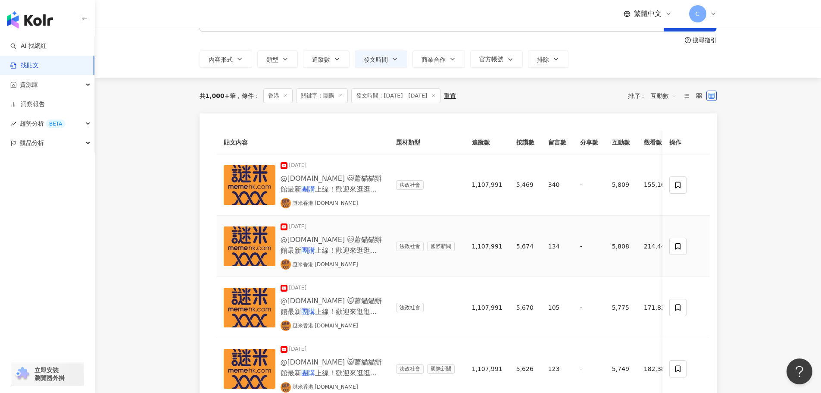
scroll to position [0, 0]
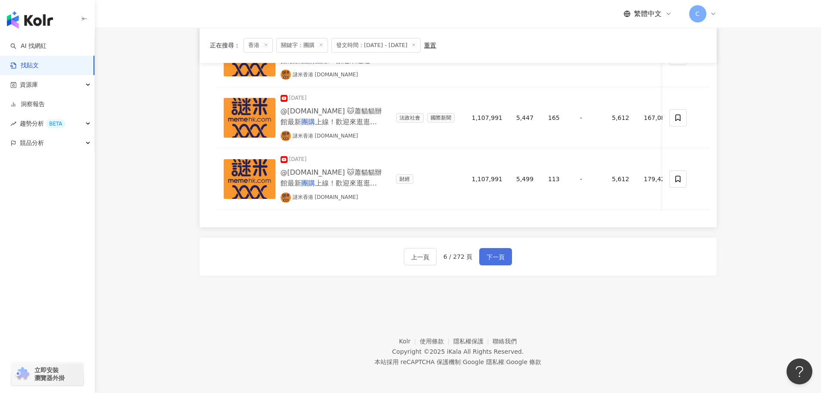
click at [500, 262] on span "下一頁" at bounding box center [496, 257] width 18 height 10
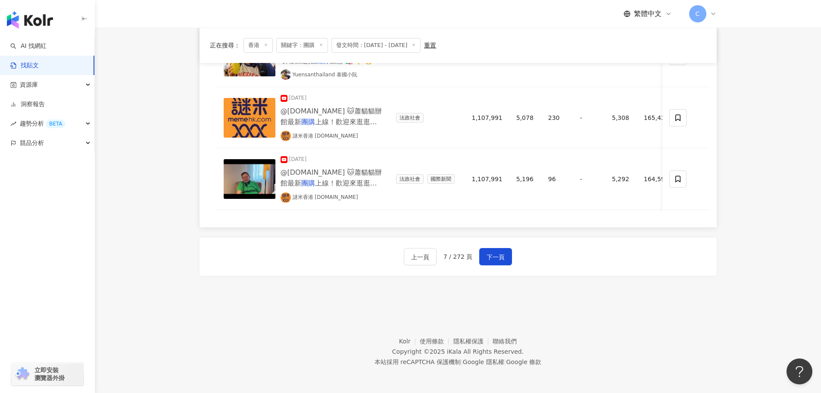
click at [514, 255] on div "上一頁 7 / 272 頁 下一頁" at bounding box center [458, 257] width 517 height 38
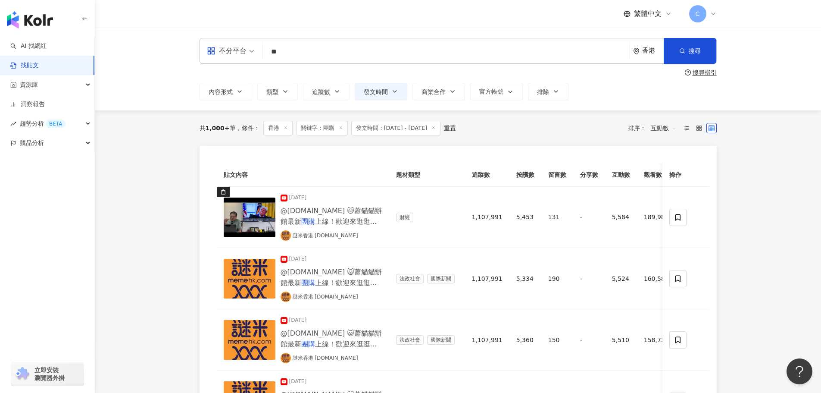
drag, startPoint x: 731, startPoint y: 231, endPoint x: 736, endPoint y: 156, distance: 75.6
click at [665, 134] on span "互動數" at bounding box center [664, 128] width 26 height 14
click at [665, 202] on div "留言數" at bounding box center [665, 204] width 24 height 9
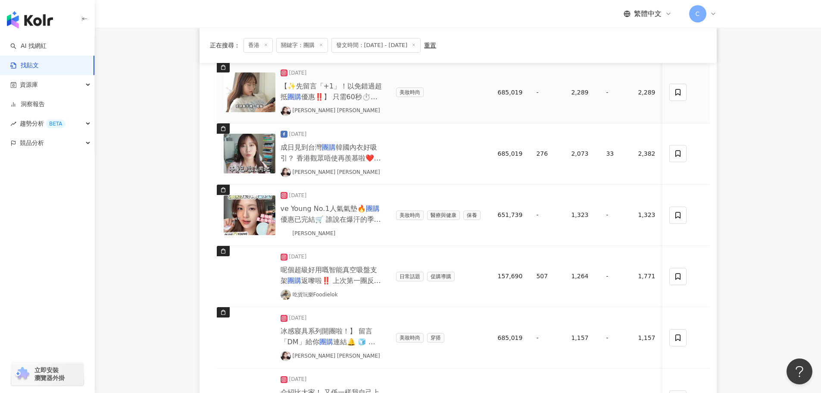
scroll to position [560, 0]
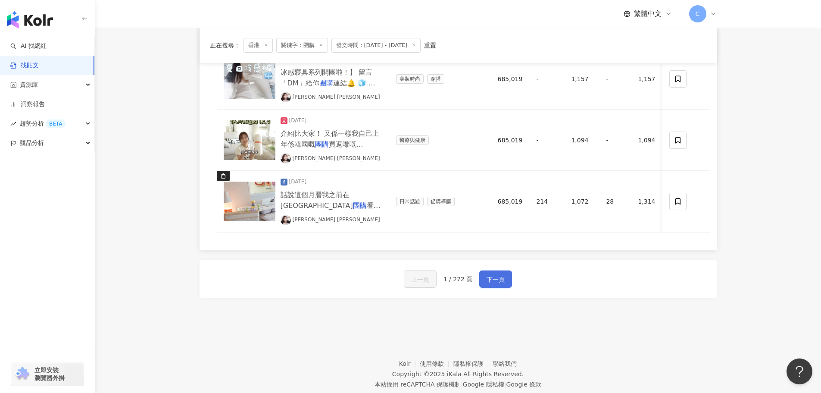
click at [500, 285] on span "下一頁" at bounding box center [496, 279] width 18 height 10
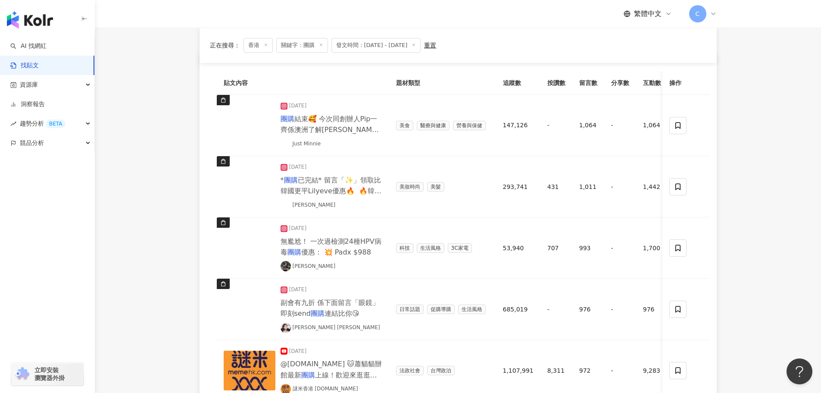
scroll to position [86, 0]
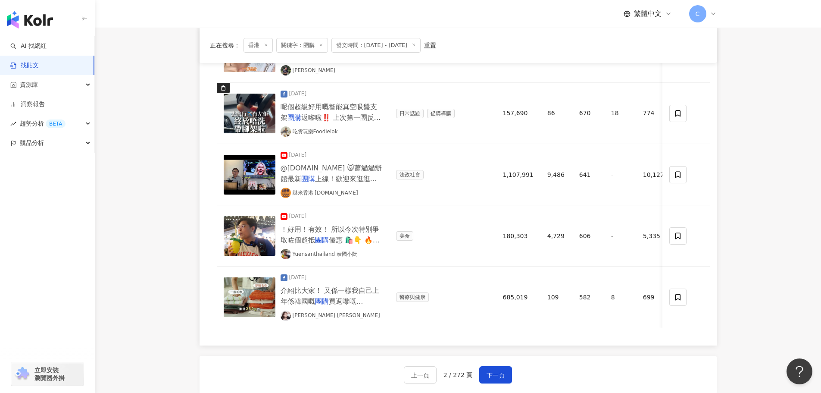
scroll to position [647, 0]
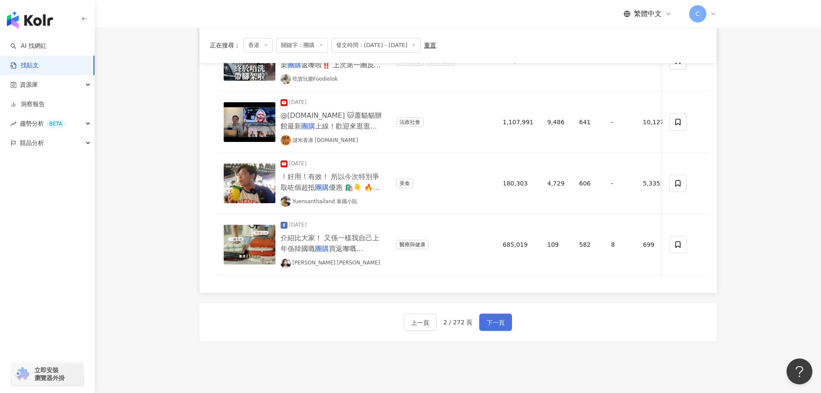
click at [500, 328] on span "下一頁" at bounding box center [496, 322] width 18 height 10
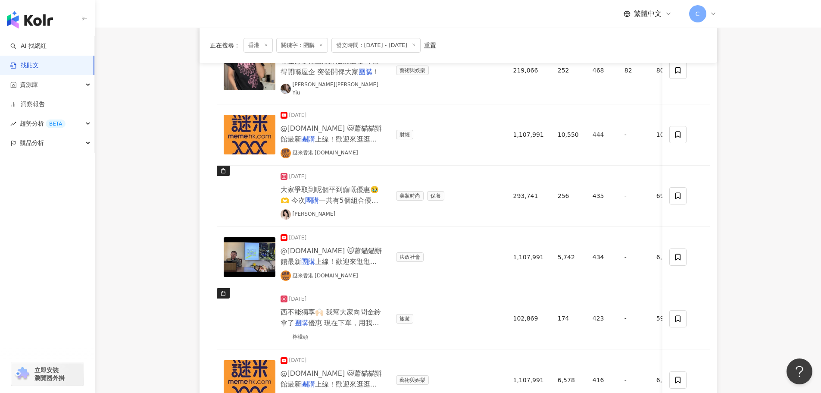
scroll to position [474, 0]
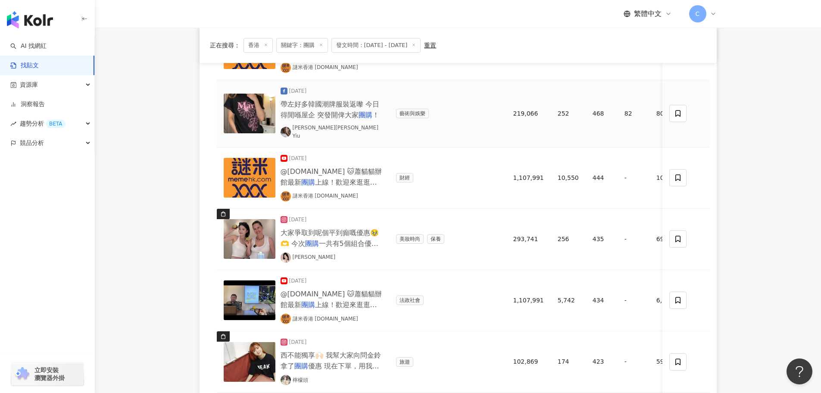
click at [253, 116] on img at bounding box center [250, 114] width 52 height 40
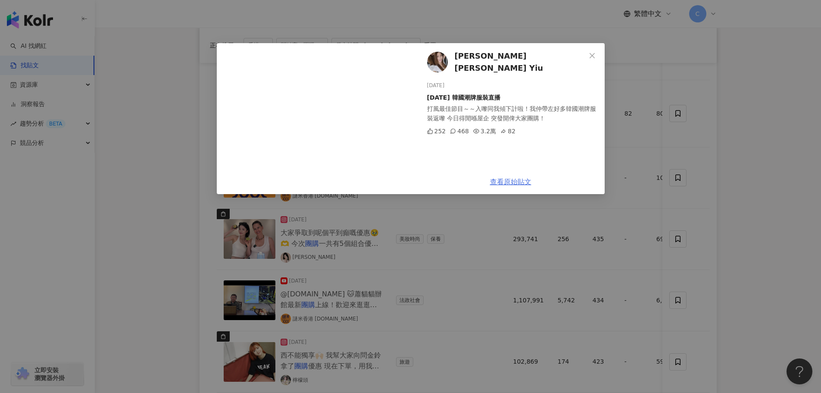
click at [514, 184] on link "查看原始貼文" at bounding box center [510, 182] width 41 height 8
click at [651, 191] on div "姚嘉妮 Claire Yiu 2025/7/20 2025-07-20 韓國潮牌服裝直播 打風最佳節目～～入嚟同我傾下計啦！我仲帶左好多韓國潮牌服裝返嚟 今日…" at bounding box center [410, 196] width 821 height 393
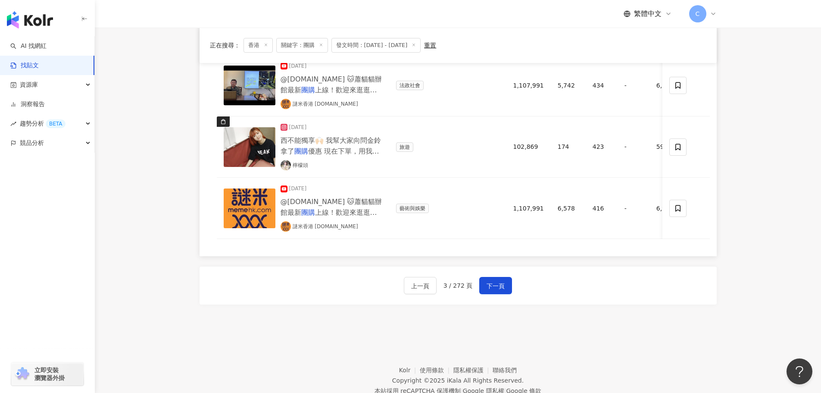
scroll to position [690, 0]
click at [243, 128] on img at bounding box center [250, 146] width 52 height 40
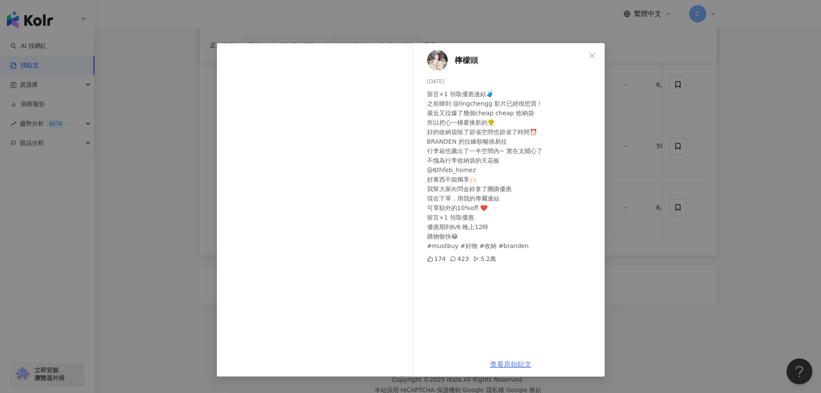
click at [520, 366] on link "查看原始貼文" at bounding box center [510, 364] width 41 height 8
click at [193, 121] on div "檸檬頭 2025/5/30 留言+1 領取優惠連結🧳 之前睇到 @lingchengg 影片已經很想買！ 最近又拉爆了幾個cheap cheap 收納袋 所以…" at bounding box center [410, 196] width 821 height 393
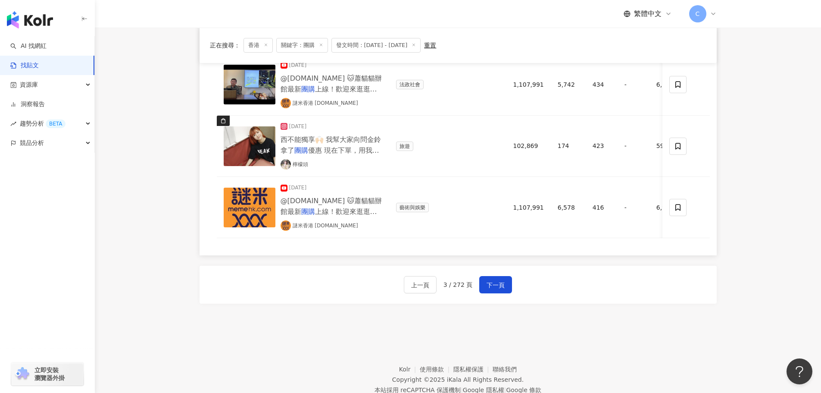
click at [495, 284] on span "下一頁" at bounding box center [496, 285] width 18 height 10
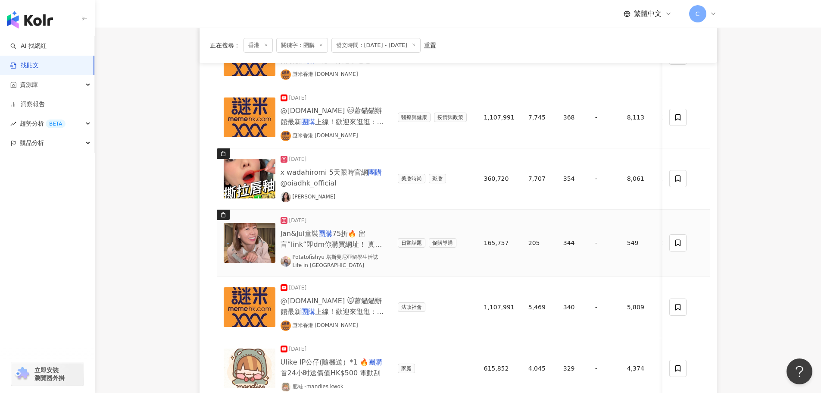
scroll to position [431, 0]
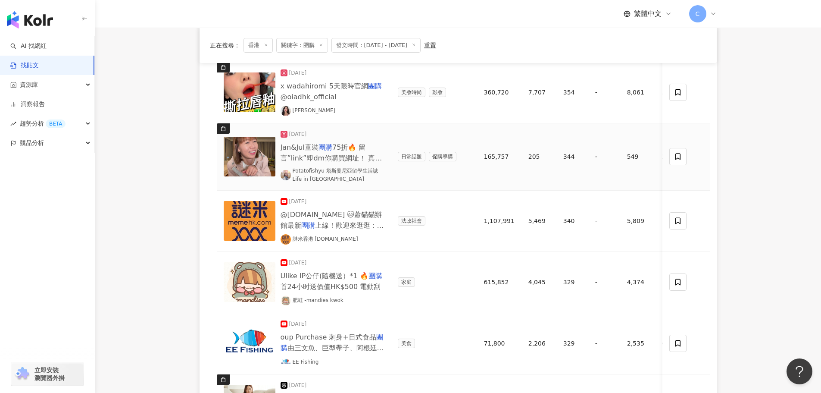
click at [240, 157] on img at bounding box center [250, 157] width 52 height 40
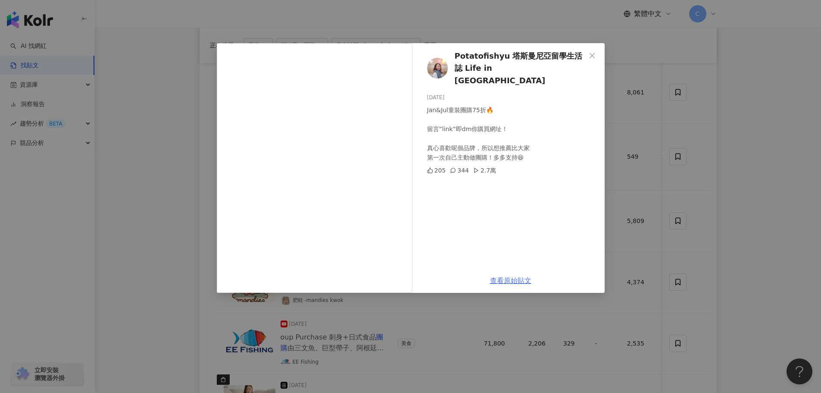
click at [507, 284] on link "查看原始貼文" at bounding box center [510, 280] width 41 height 8
drag, startPoint x: 645, startPoint y: 133, endPoint x: 675, endPoint y: 3, distance: 134.1
click at [645, 133] on div "Potatofishyu 塔斯曼尼亞留學生活誌 Life in Tasmania 2025/7/20 Jan&Jul童裝團購75折🔥 留言”link”即dm你…" at bounding box center [410, 196] width 821 height 393
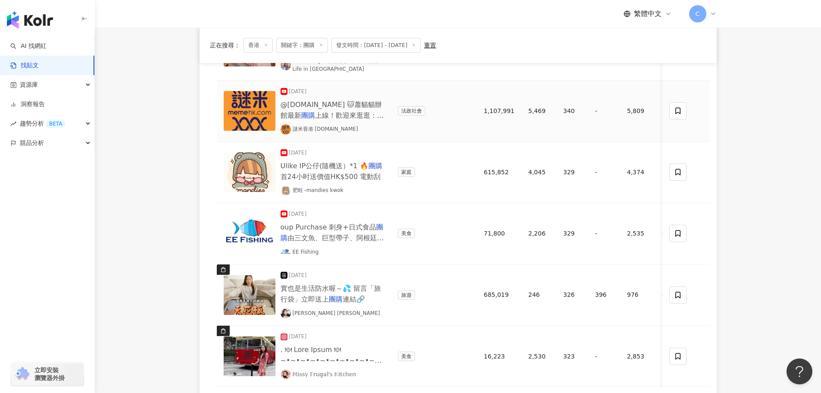
scroll to position [647, 0]
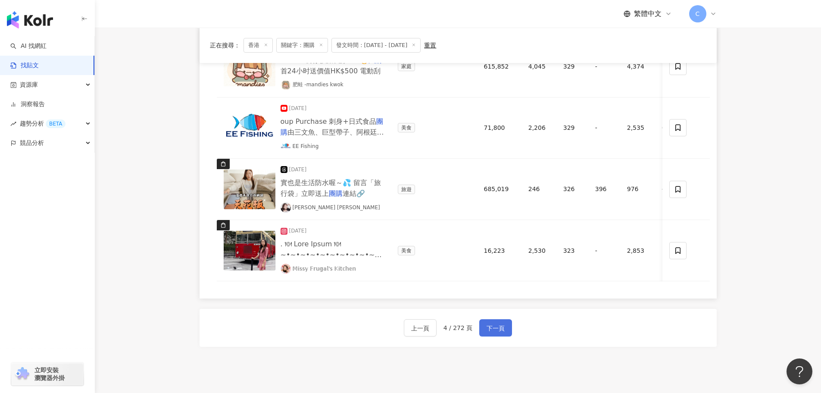
click at [506, 333] on button "下一頁" at bounding box center [495, 327] width 33 height 17
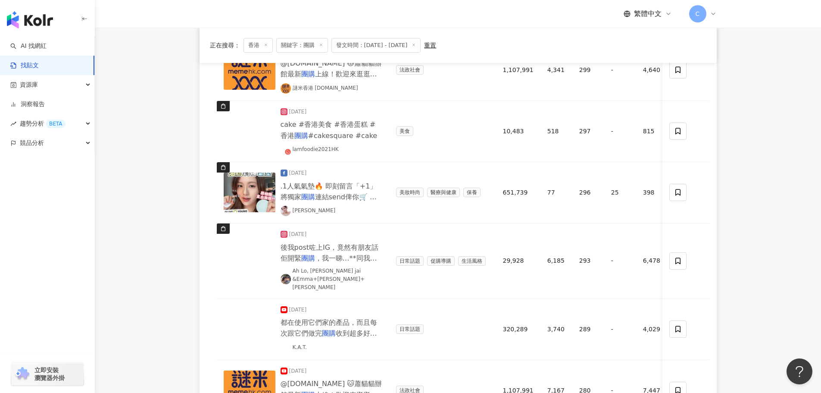
scroll to position [388, 0]
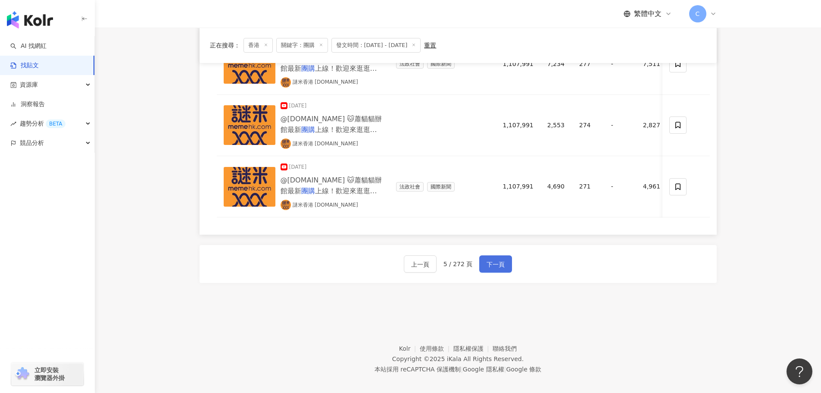
click at [491, 259] on span "下一頁" at bounding box center [496, 264] width 18 height 10
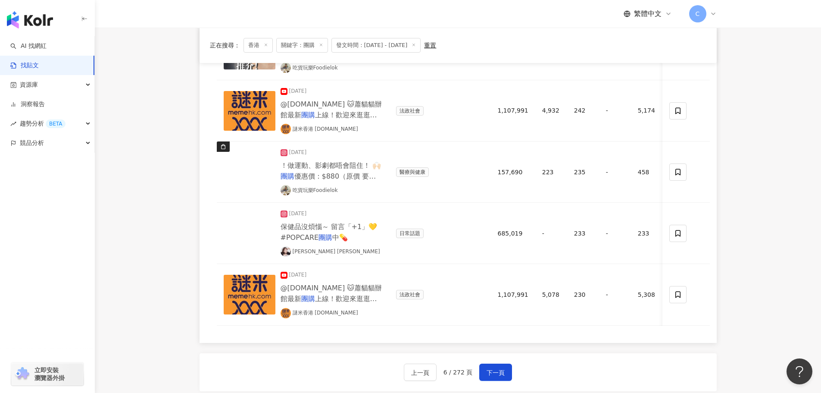
scroll to position [603, 0]
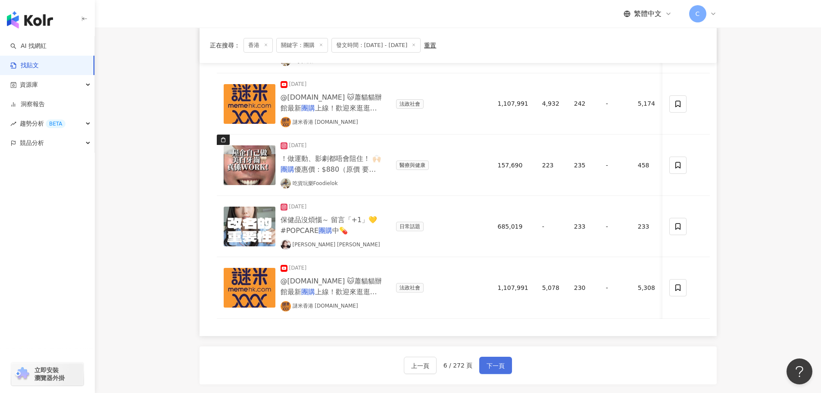
click at [480, 370] on button "下一頁" at bounding box center [495, 364] width 33 height 17
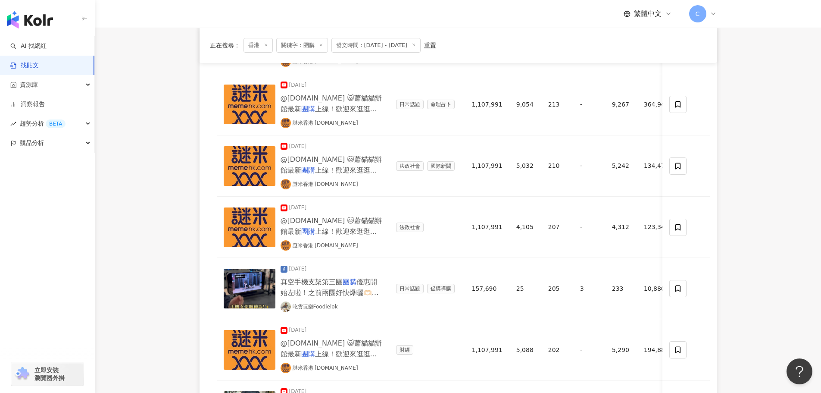
scroll to position [690, 0]
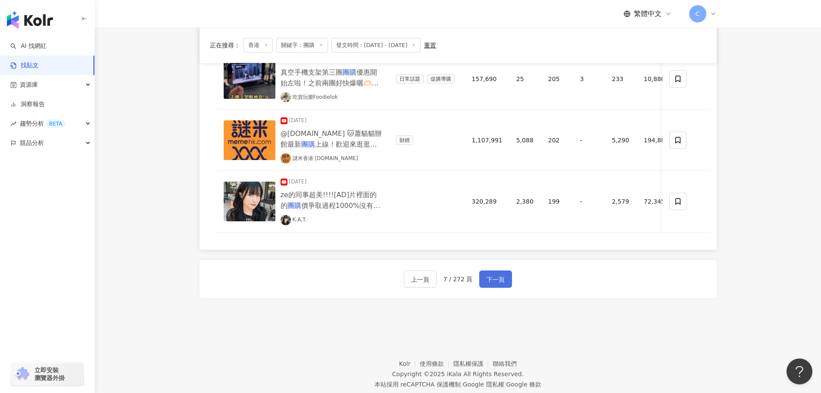
click at [499, 285] on span "下一頁" at bounding box center [496, 279] width 18 height 10
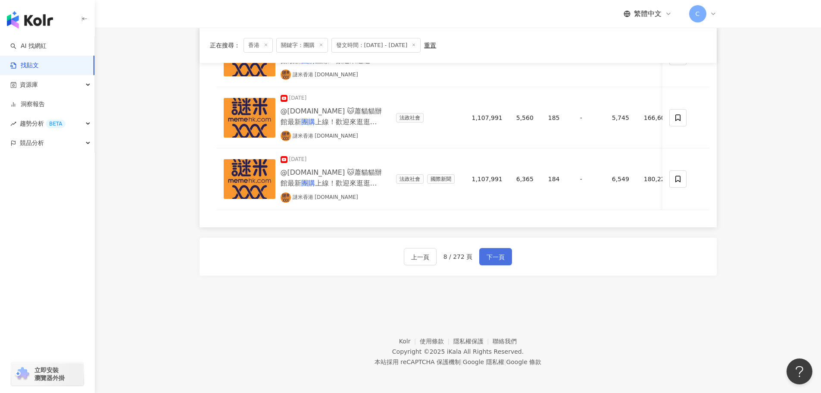
click at [498, 256] on span "下一頁" at bounding box center [496, 257] width 18 height 10
click at [501, 254] on span "下一頁" at bounding box center [496, 257] width 18 height 10
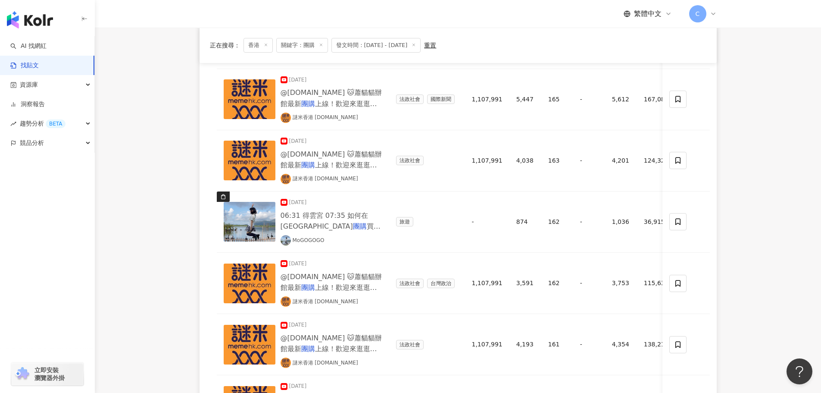
scroll to position [288, 0]
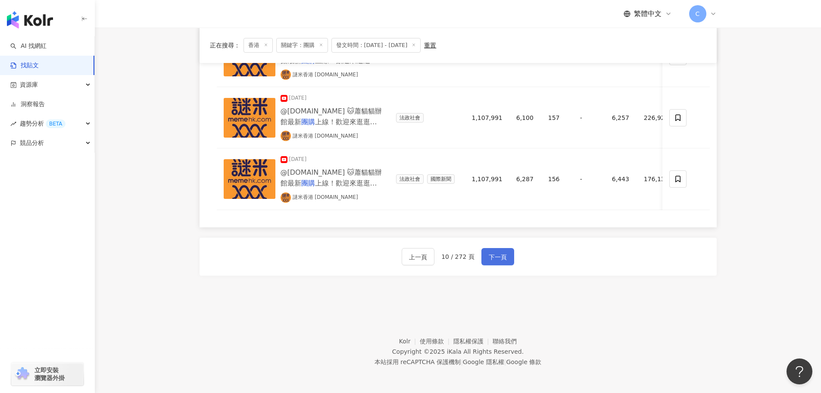
click at [503, 256] on span "下一頁" at bounding box center [498, 257] width 18 height 10
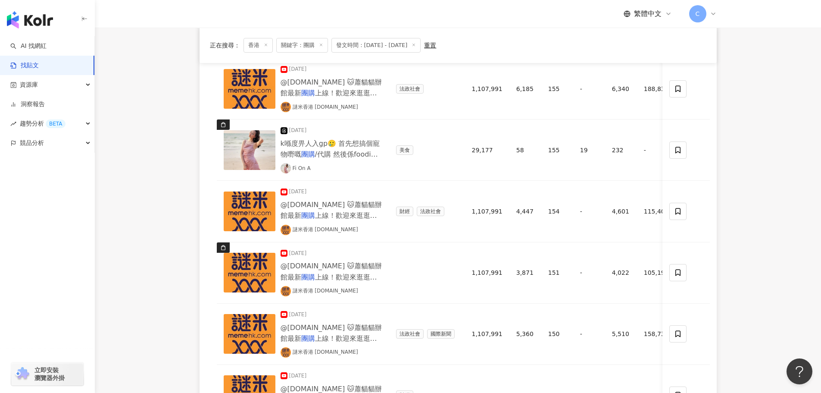
scroll to position [72, 0]
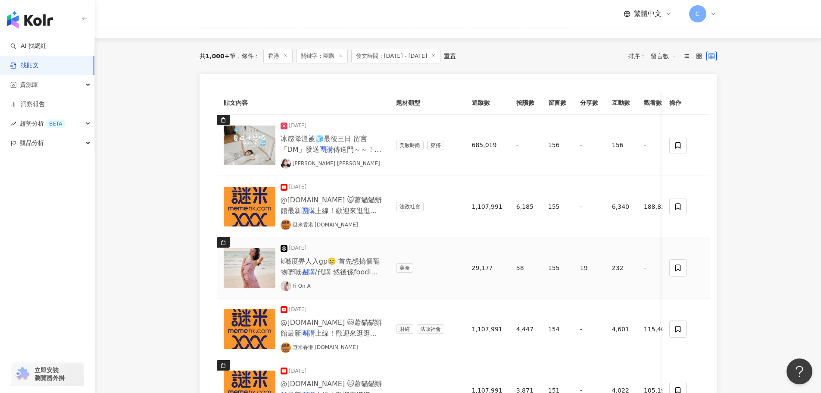
click at [236, 275] on img at bounding box center [250, 268] width 52 height 40
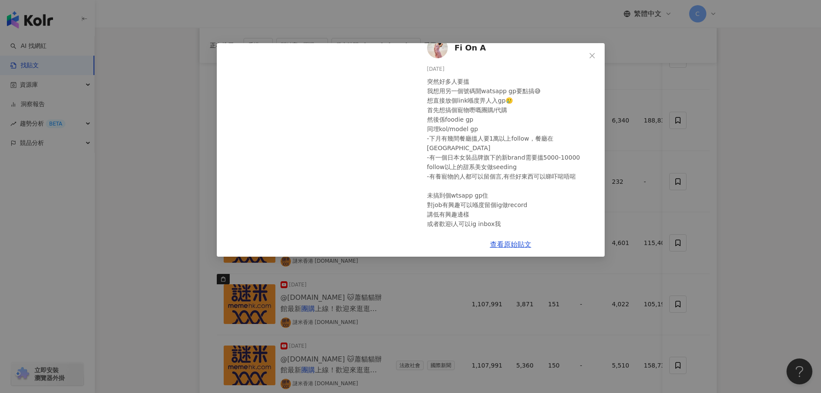
scroll to position [0, 0]
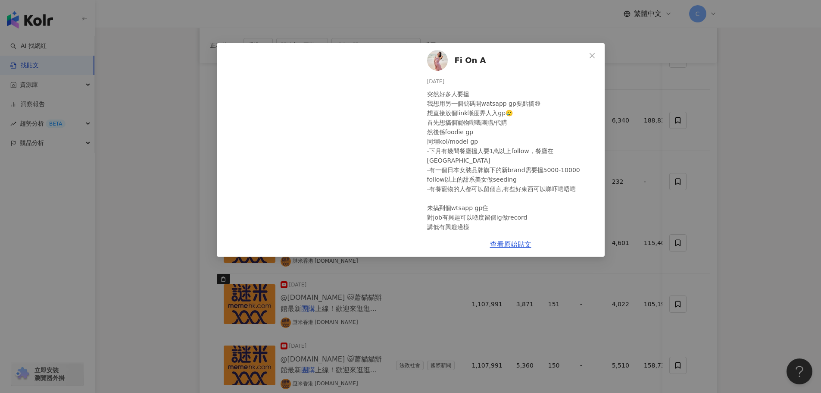
click at [441, 59] on img at bounding box center [437, 60] width 21 height 21
click at [210, 182] on div "Fi On A 2025/4/22 突然好多人要搵 我想用另一個號碼開watsapp gp要點搞😅 想直接放個link喺度畀人入gp🥲 首先想搞個寵物嘢嘅團購…" at bounding box center [410, 196] width 821 height 393
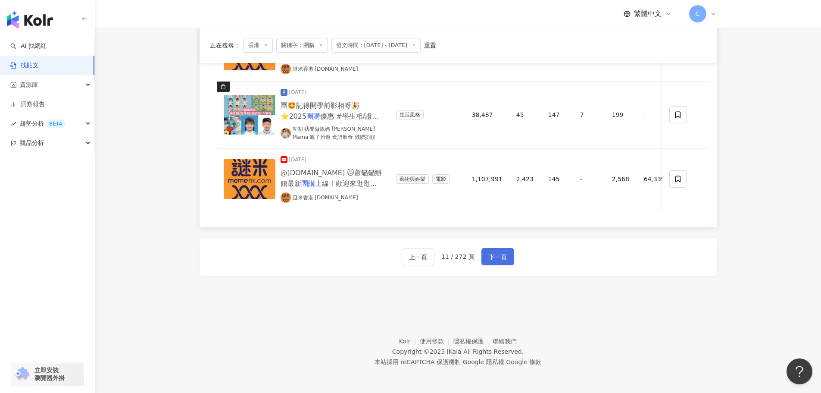
click at [486, 257] on button "下一頁" at bounding box center [497, 256] width 33 height 17
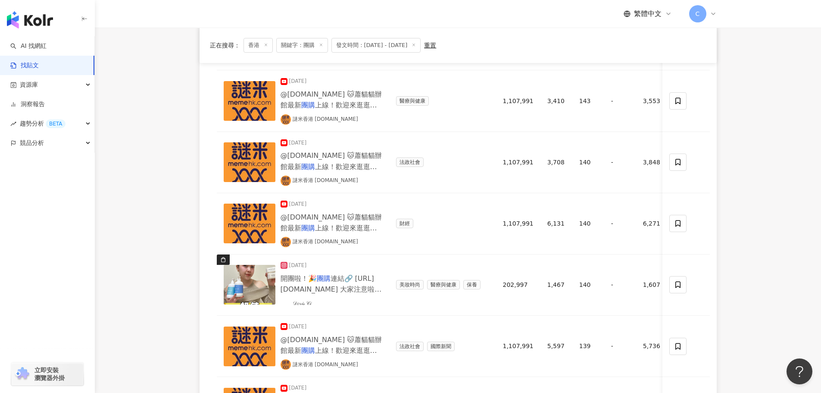
scroll to position [288, 0]
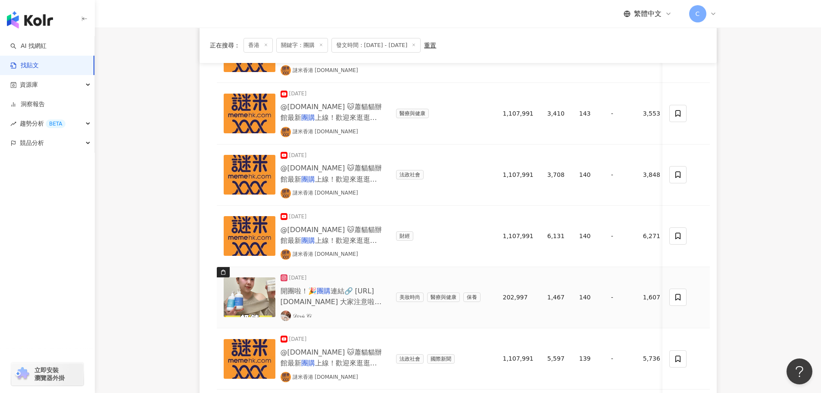
click at [252, 303] on img at bounding box center [250, 297] width 52 height 40
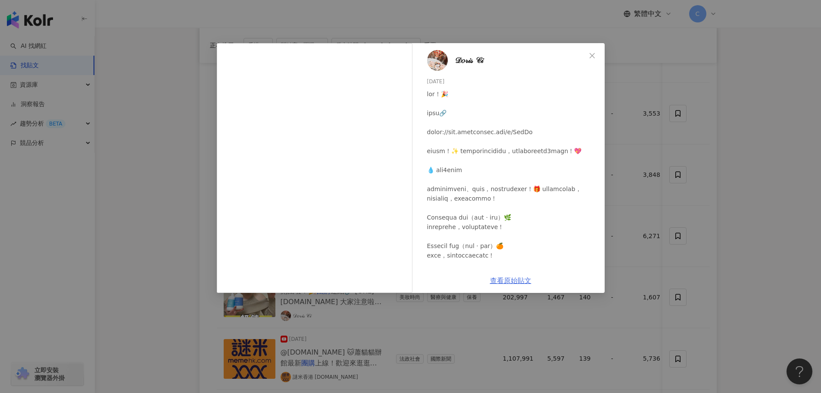
click at [508, 279] on link "查看原始貼文" at bounding box center [510, 280] width 41 height 8
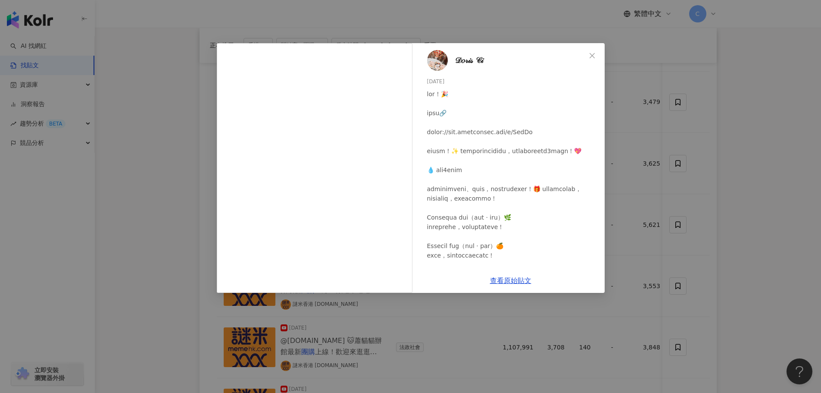
click at [652, 221] on div "𝒟𝑜𝓇𝒾𝓈 𝒞𝒾 2025/4/8 1,467 140 1.6萬 查看原始貼文" at bounding box center [410, 196] width 821 height 393
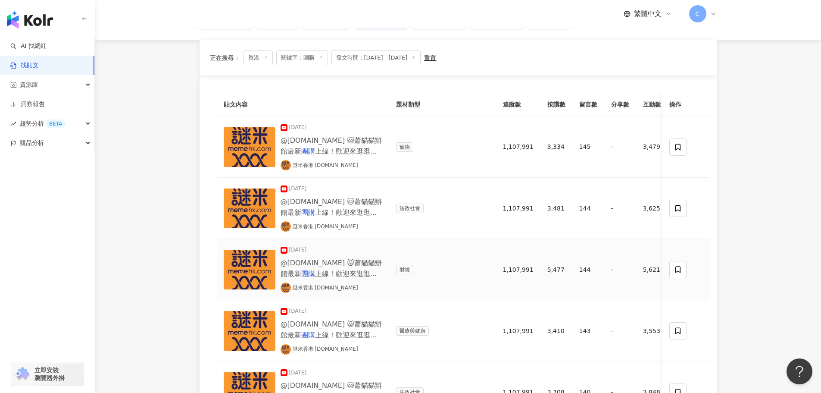
scroll to position [0, 0]
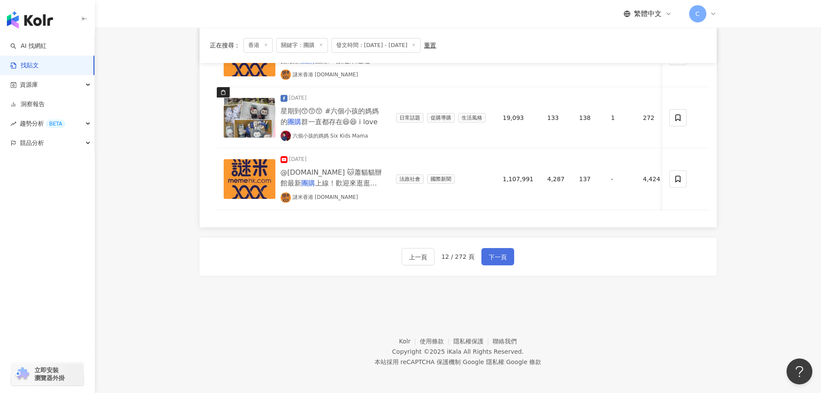
click at [498, 259] on span "下一頁" at bounding box center [498, 257] width 18 height 10
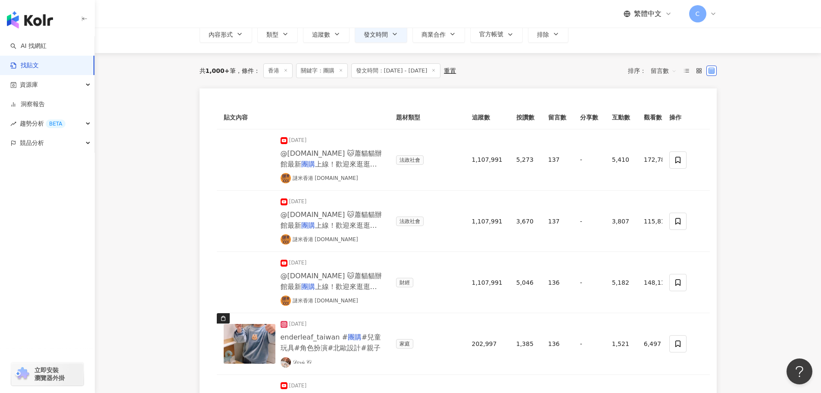
scroll to position [719, 0]
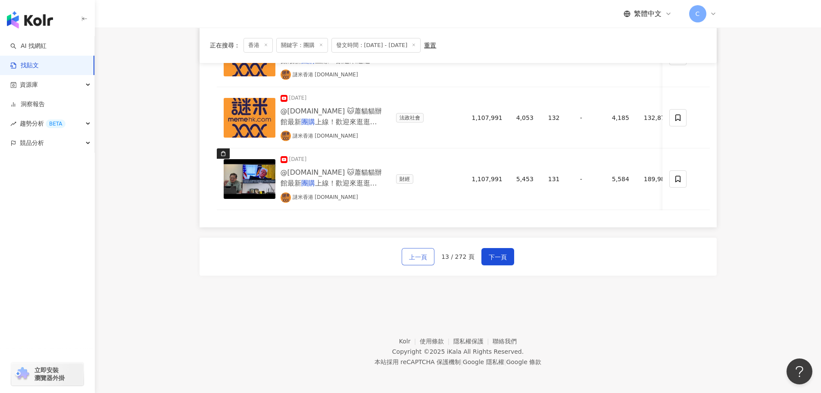
click at [414, 261] on span "上一頁" at bounding box center [418, 257] width 18 height 10
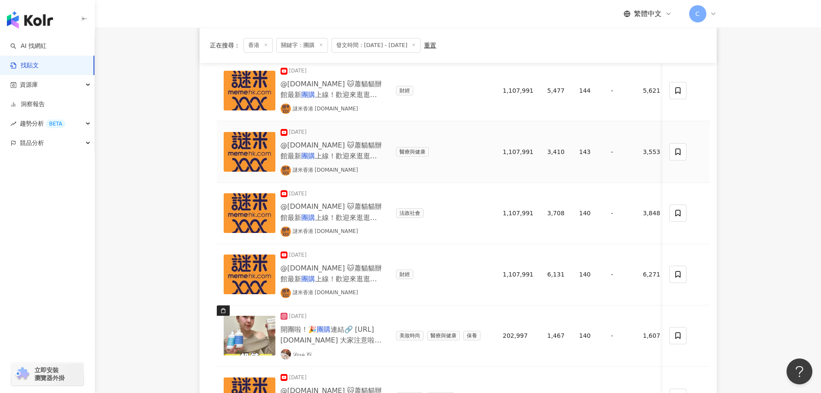
scroll to position [374, 0]
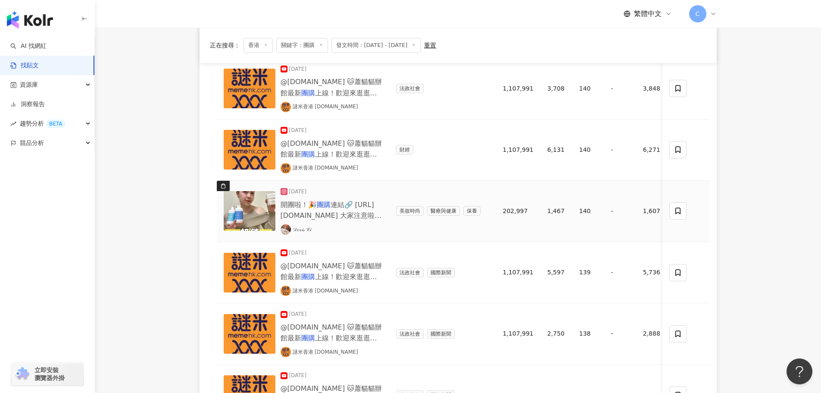
click at [241, 197] on img at bounding box center [250, 211] width 52 height 40
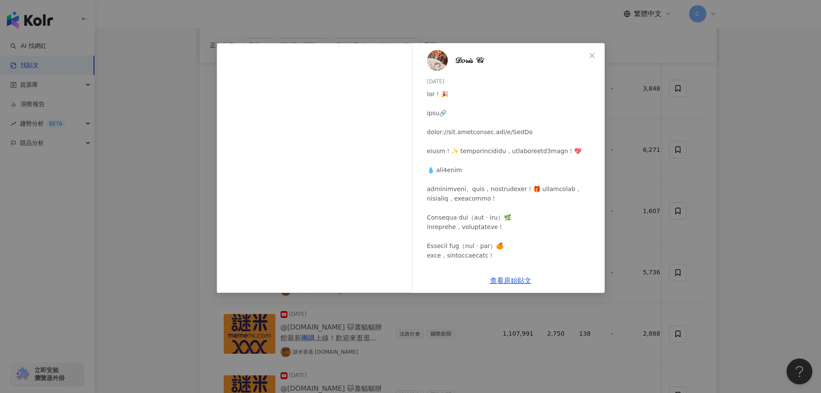
click at [444, 66] on img at bounding box center [437, 60] width 21 height 21
drag, startPoint x: 122, startPoint y: 149, endPoint x: 141, endPoint y: 154, distance: 19.1
click at [122, 149] on div "𝒟𝑜𝓇𝒾𝓈 𝒞𝒾 2025/4/8 1,467 140 1.6萬 查看原始貼文" at bounding box center [410, 196] width 821 height 393
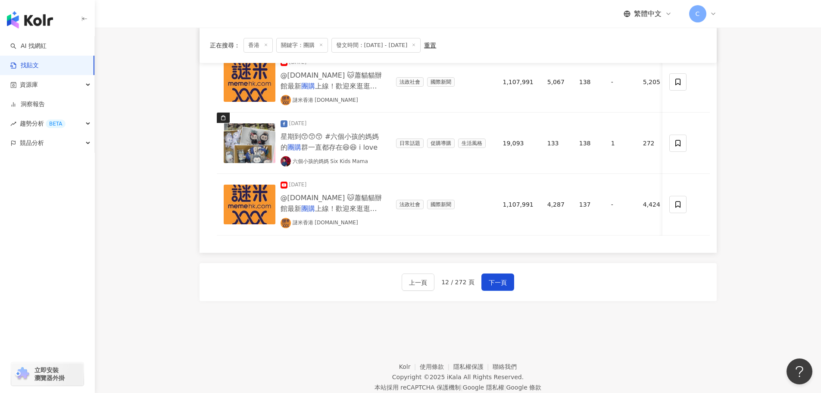
scroll to position [719, 0]
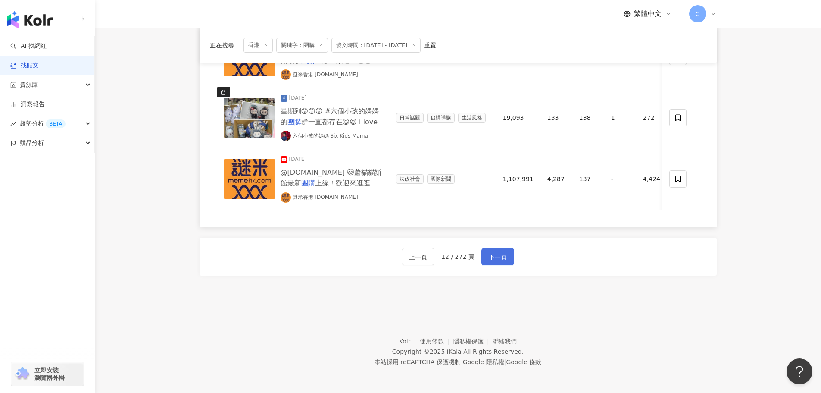
click at [494, 262] on button "下一頁" at bounding box center [497, 256] width 33 height 17
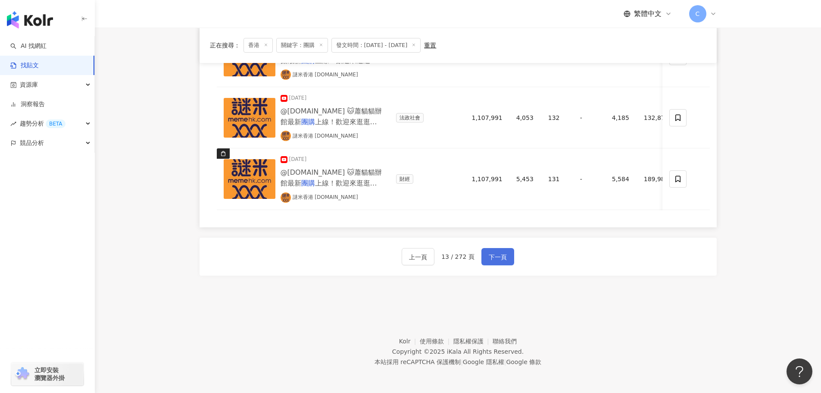
click at [497, 256] on span "下一頁" at bounding box center [498, 257] width 18 height 10
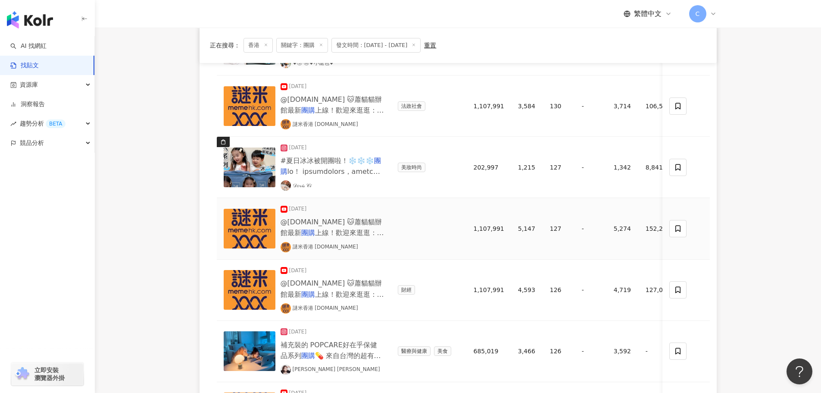
scroll to position [345, 0]
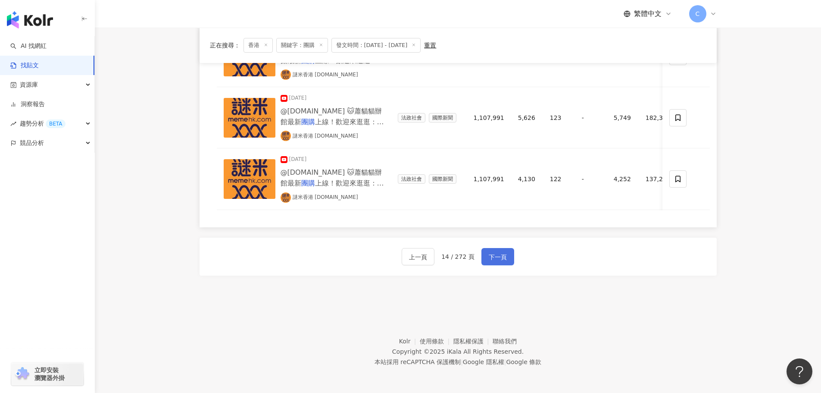
click at [492, 258] on span "下一頁" at bounding box center [498, 257] width 18 height 10
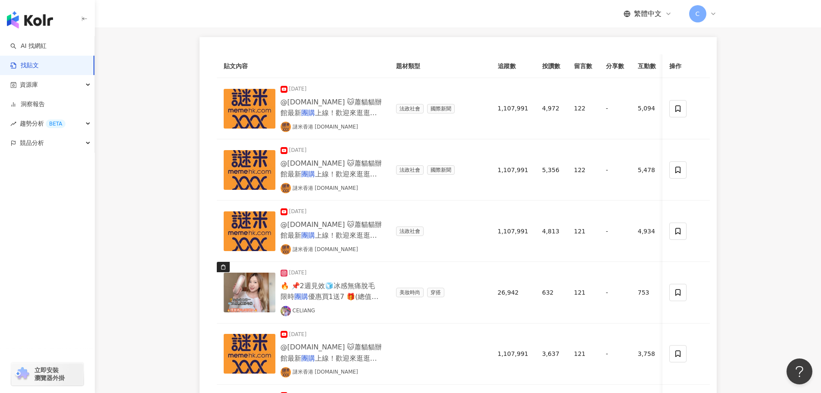
scroll to position [0, 0]
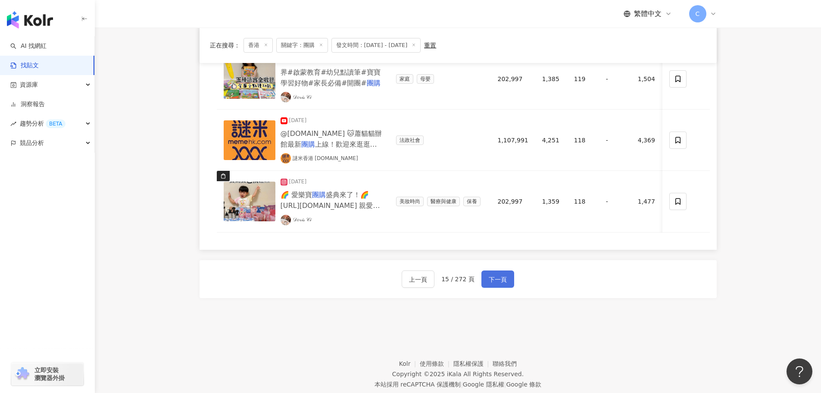
click at [494, 285] on span "下一頁" at bounding box center [498, 279] width 18 height 10
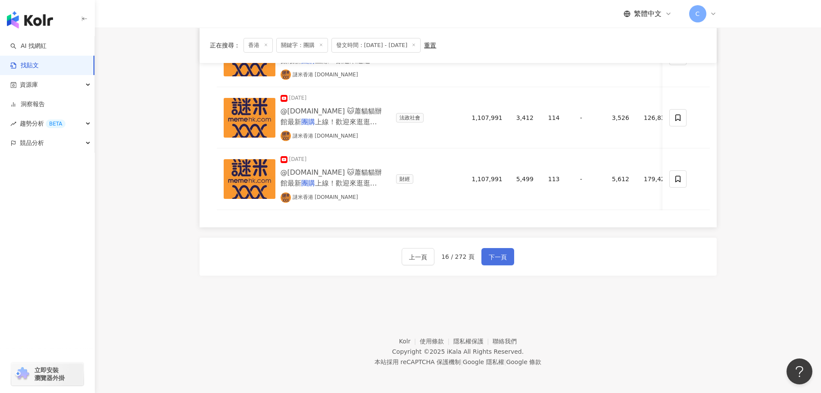
click at [500, 257] on span "下一頁" at bounding box center [498, 257] width 18 height 10
click at [508, 260] on button "下一頁" at bounding box center [497, 256] width 33 height 17
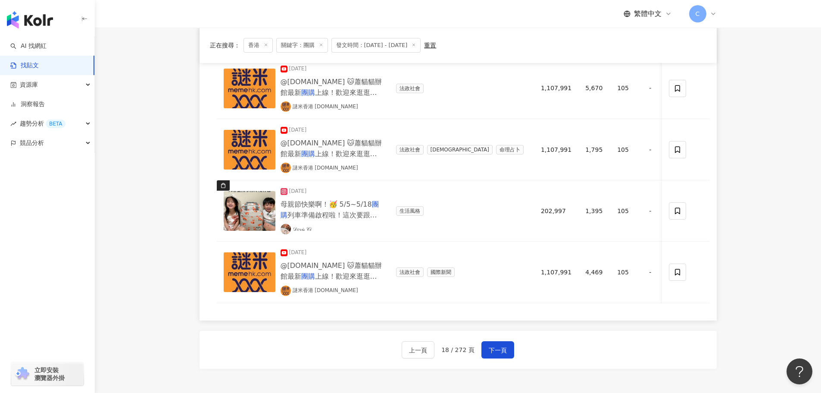
scroll to position [719, 0]
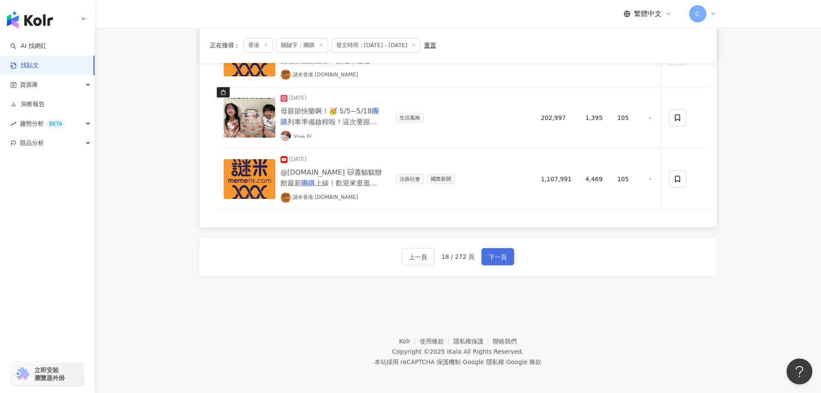
click at [492, 265] on div "上一頁 18 / 272 頁 下一頁" at bounding box center [458, 257] width 517 height 38
click at [491, 261] on span "下一頁" at bounding box center [498, 257] width 18 height 10
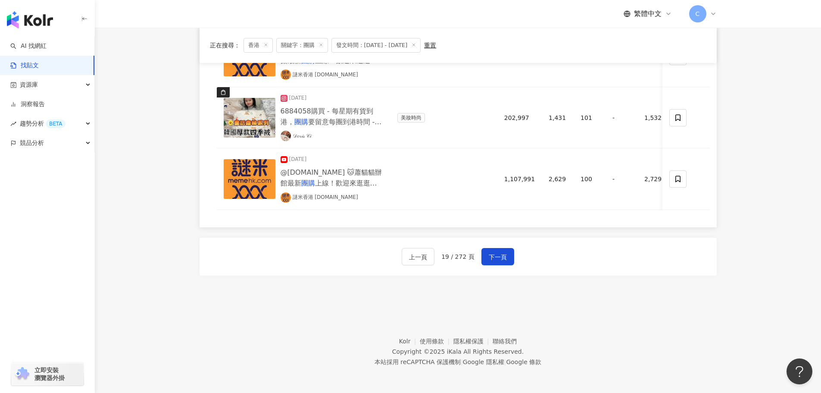
click at [498, 265] on div "上一頁 19 / 272 頁 下一頁" at bounding box center [458, 257] width 517 height 38
click at [507, 259] on button "下一頁" at bounding box center [497, 256] width 33 height 17
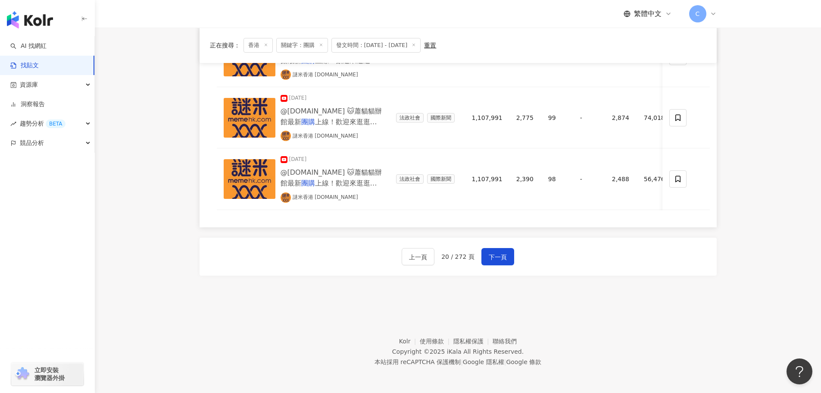
click at [500, 244] on div "上一頁 20 / 272 頁 下一頁" at bounding box center [458, 257] width 517 height 38
click at [504, 254] on span "下一頁" at bounding box center [498, 257] width 18 height 10
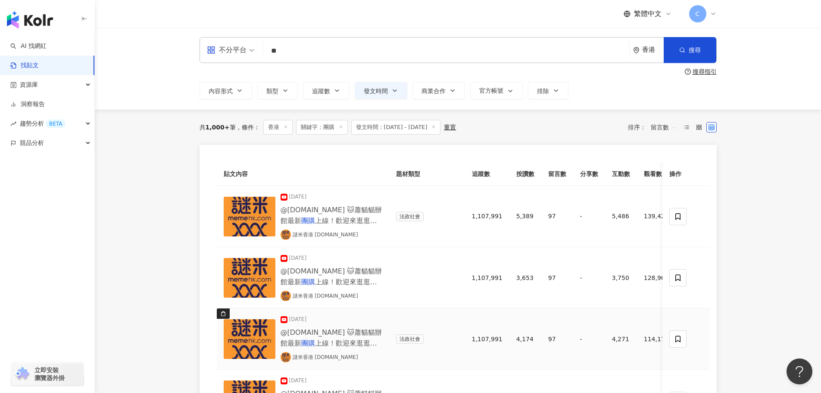
scroll to position [0, 0]
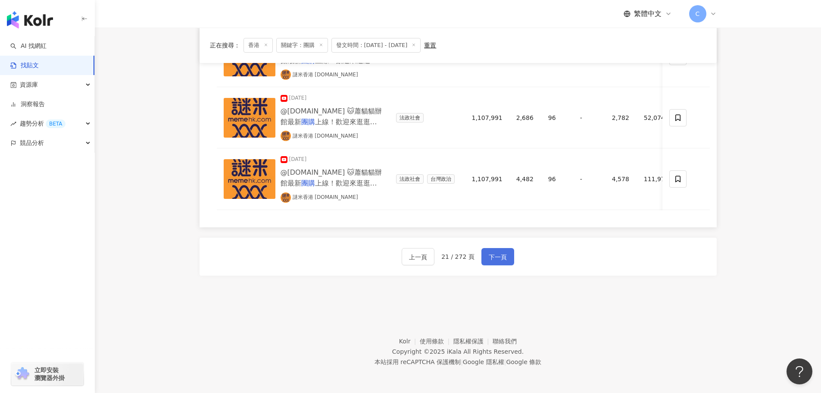
click at [507, 258] on button "下一頁" at bounding box center [497, 256] width 33 height 17
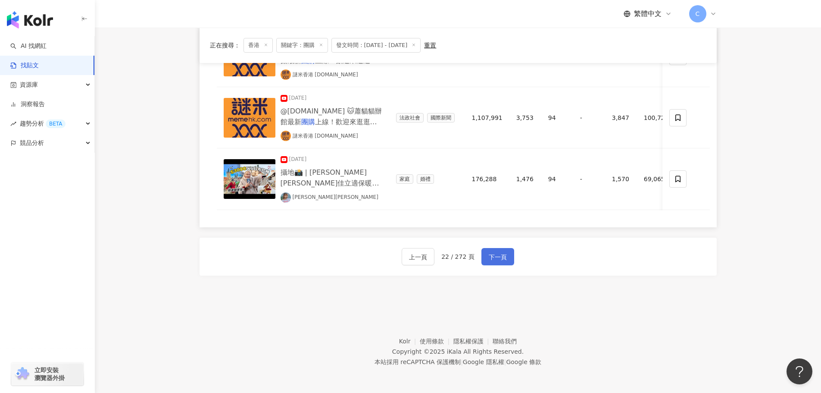
click at [504, 263] on button "下一頁" at bounding box center [497, 256] width 33 height 17
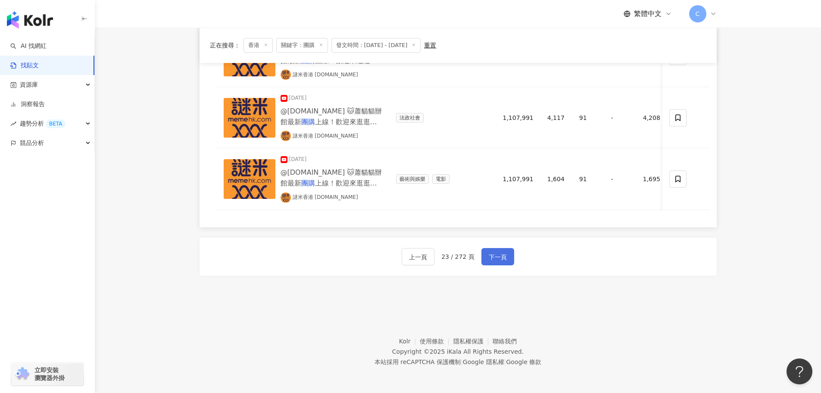
click at [497, 260] on span "下一頁" at bounding box center [498, 257] width 18 height 10
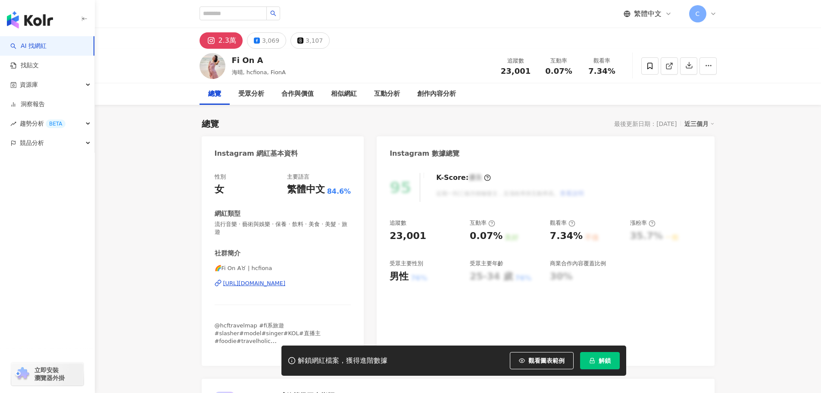
click at [282, 279] on div "https://www.instagram.com/hcfiona/" at bounding box center [254, 283] width 63 height 8
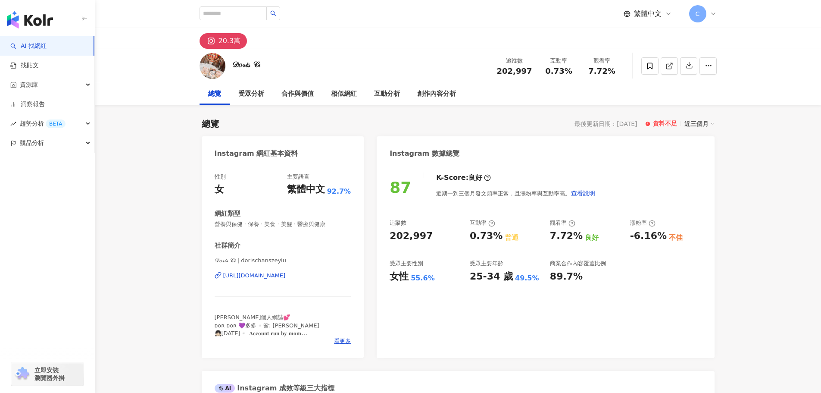
scroll to position [129, 0]
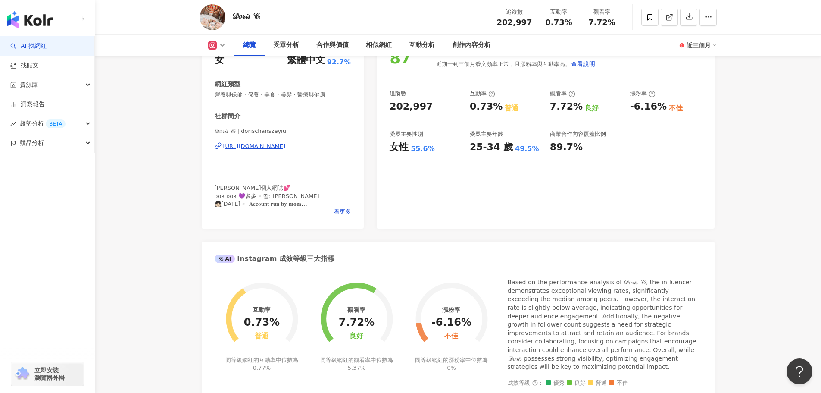
click at [261, 148] on div "[URL][DOMAIN_NAME]" at bounding box center [254, 146] width 63 height 8
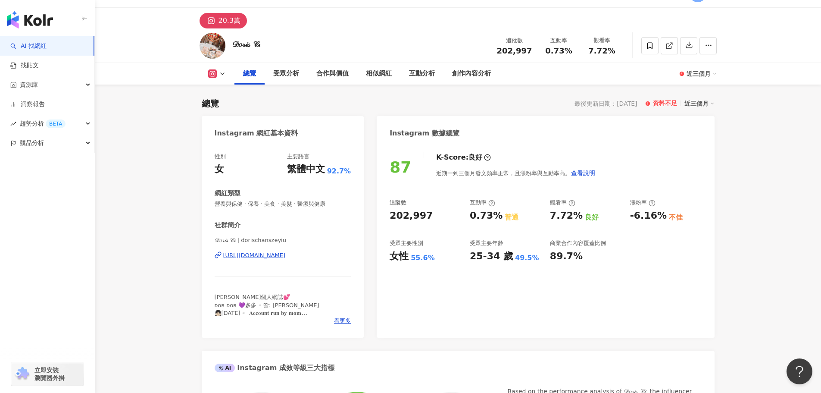
scroll to position [0, 0]
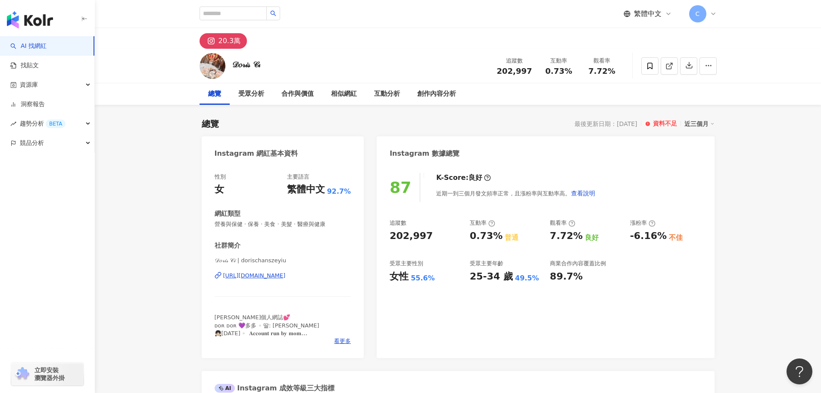
drag, startPoint x: 349, startPoint y: 277, endPoint x: 296, endPoint y: 278, distance: 53.0
click at [296, 278] on div "性別 女 主要語言 繁體中文 92.7% 網紅類型 營養與保健 · 保養 · 美食 · 美髮 · 醫療與健康 社群簡介 𝒟𝑜𝓇𝒾𝓈 𝒞𝒾 | dorischa…" at bounding box center [283, 261] width 163 height 194
copy div "dorischanszeyiu/"
